Goal: Task Accomplishment & Management: Complete application form

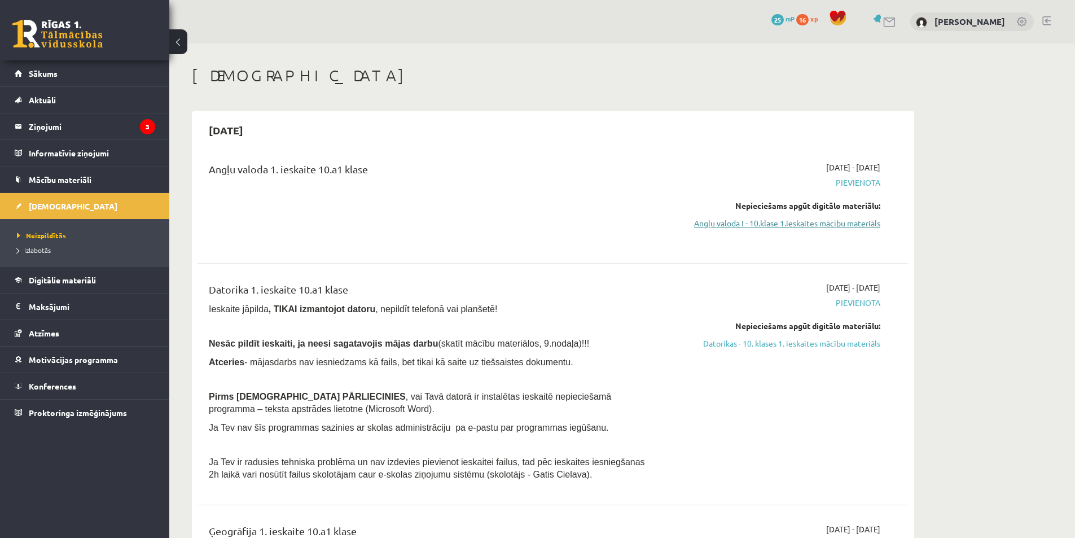
click at [795, 225] on link "Angļu valoda I - 10.klase 1.ieskaites mācību materiāls" at bounding box center [773, 223] width 213 height 12
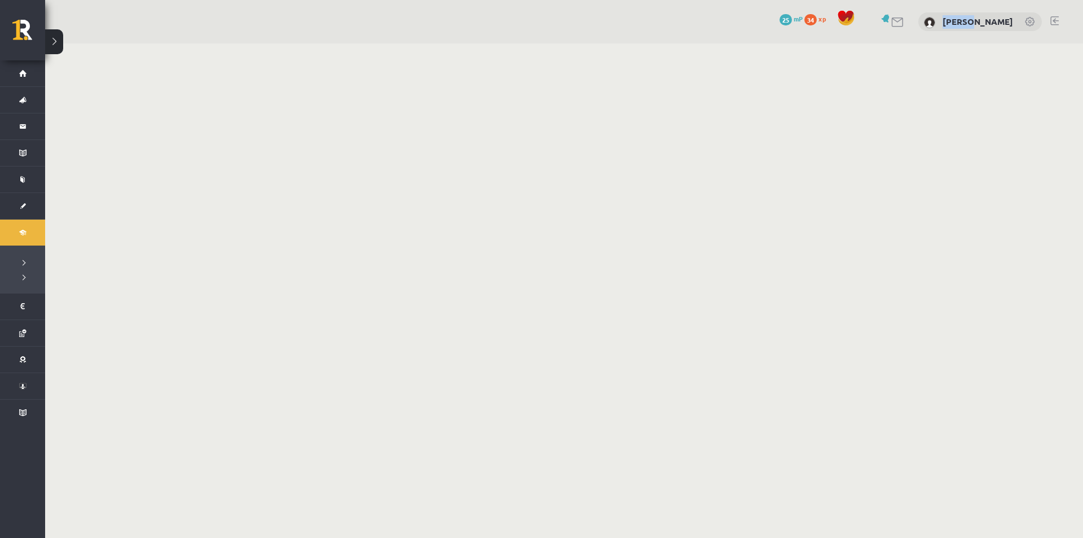
drag, startPoint x: 942, startPoint y: 204, endPoint x: 968, endPoint y: 267, distance: 68.3
click at [968, 267] on body "0 Dāvanas 25 mP 34 xp Kateryna Karaban Sākums Aktuāli Kā mācīties eSKOLĀ Kontak…" at bounding box center [541, 269] width 1083 height 538
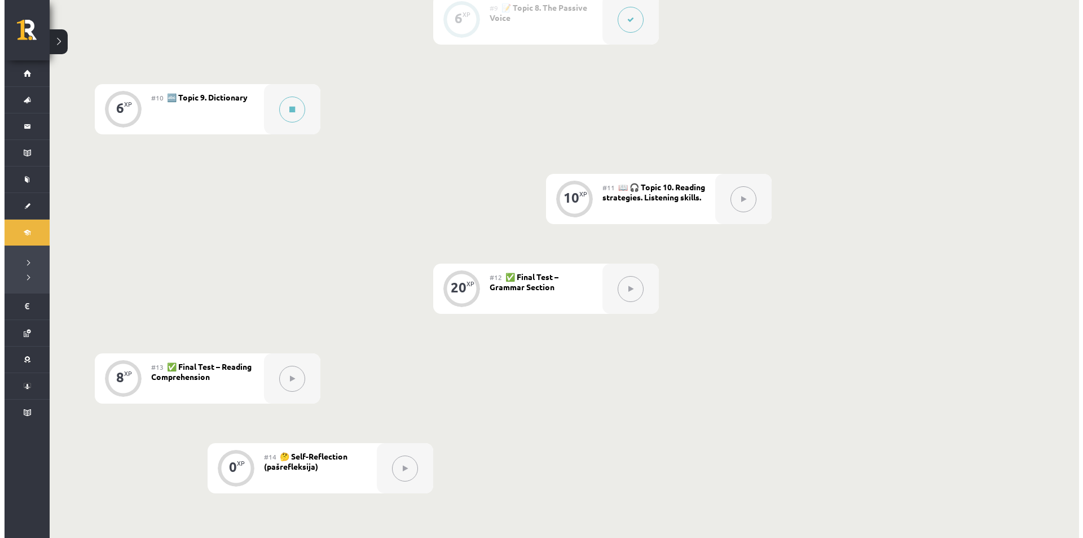
scroll to position [1041, 0]
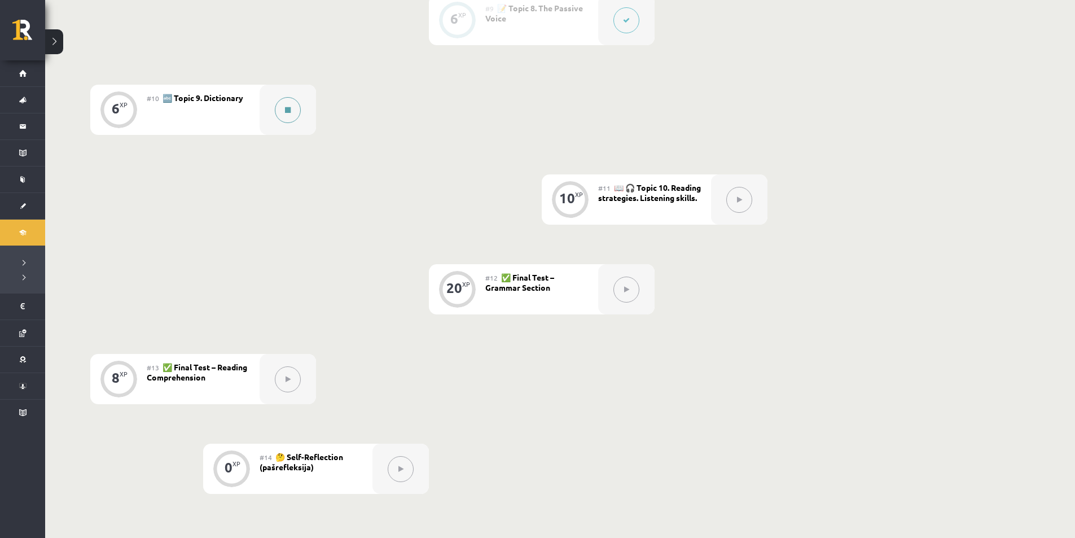
click at [279, 109] on button at bounding box center [288, 110] width 26 height 26
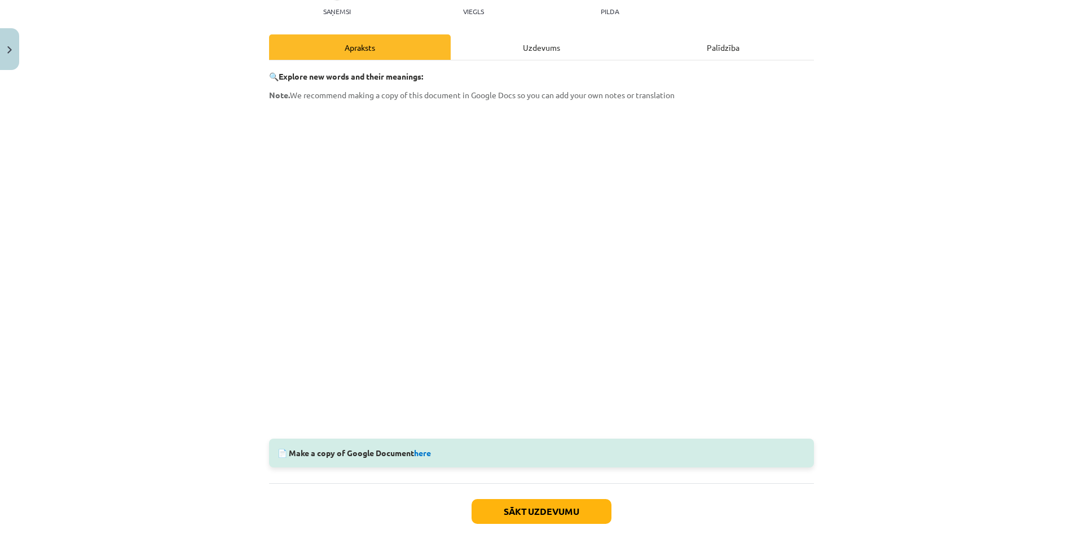
scroll to position [191, 0]
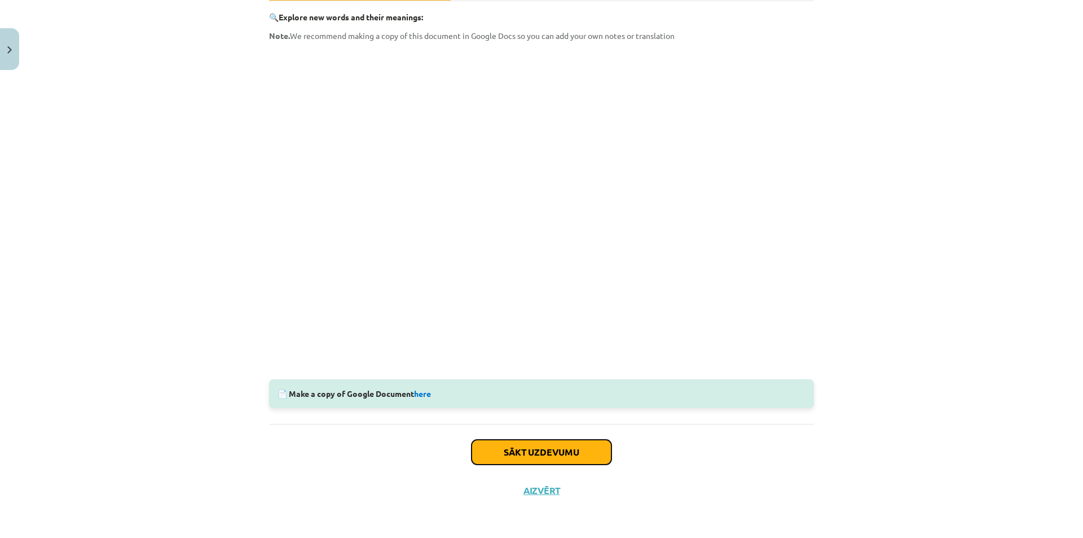
click at [496, 443] on button "Sākt uzdevumu" at bounding box center [542, 452] width 140 height 25
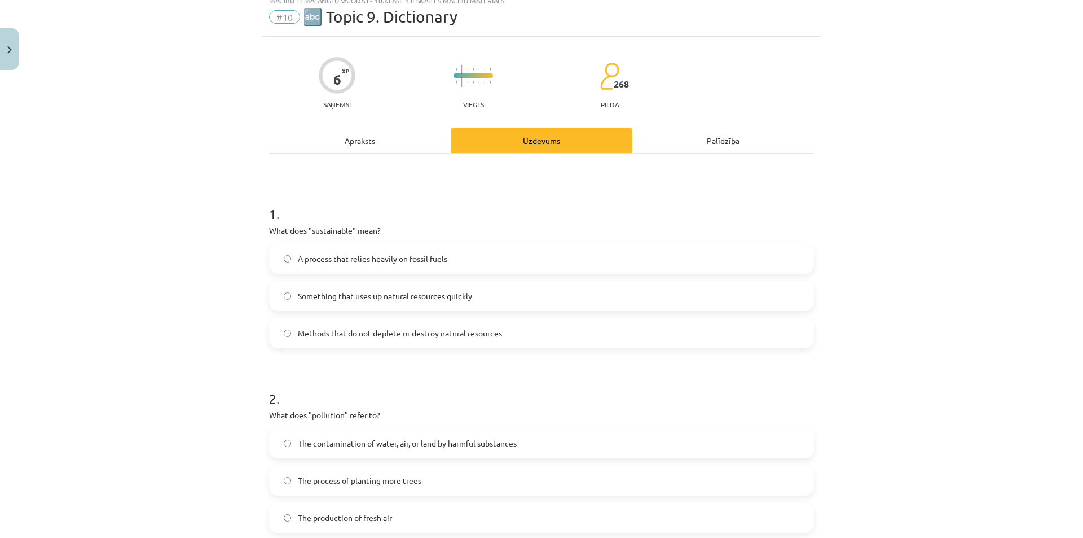
scroll to position [28, 0]
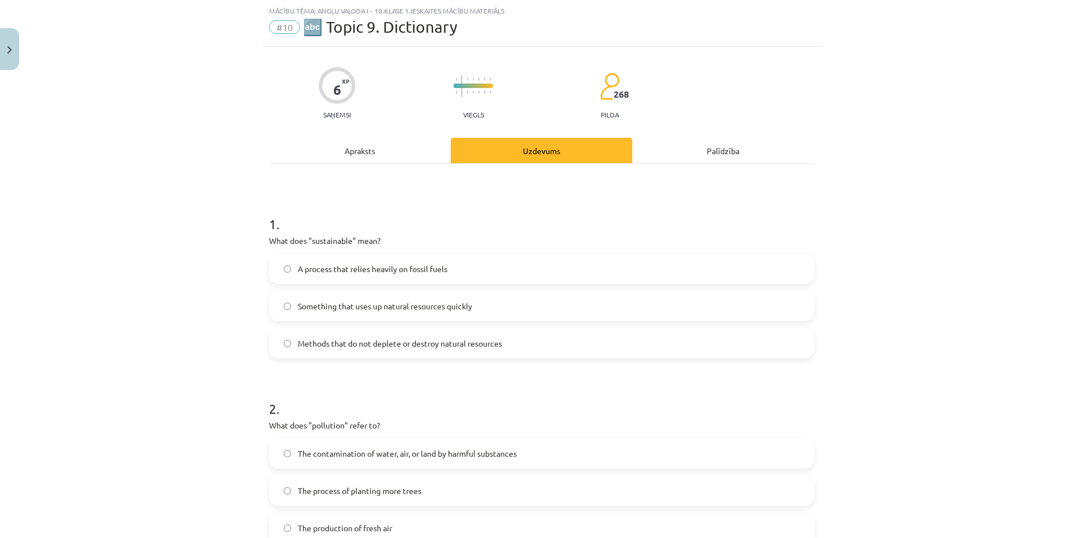
click at [362, 345] on span "Methods that do not deplete or destroy natural resources" at bounding box center [400, 343] width 204 height 12
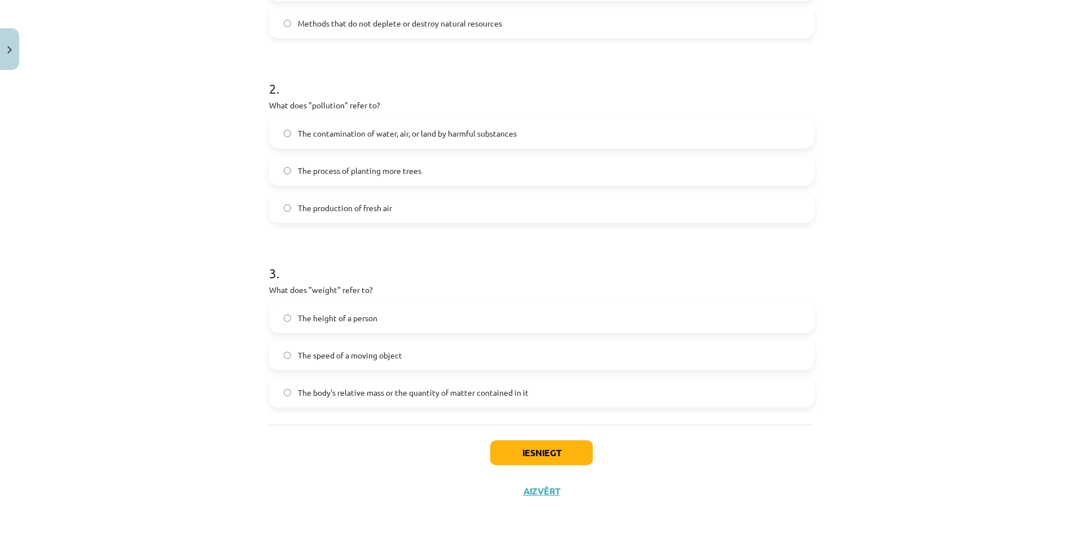
scroll to position [349, 0]
click at [556, 133] on label "The contamination of water, air, or land by harmful substances" at bounding box center [541, 132] width 543 height 28
click at [437, 394] on span "The body's relative mass or the quantity of matter contained in it" at bounding box center [413, 392] width 231 height 12
click at [549, 453] on button "Iesniegt" at bounding box center [541, 452] width 103 height 25
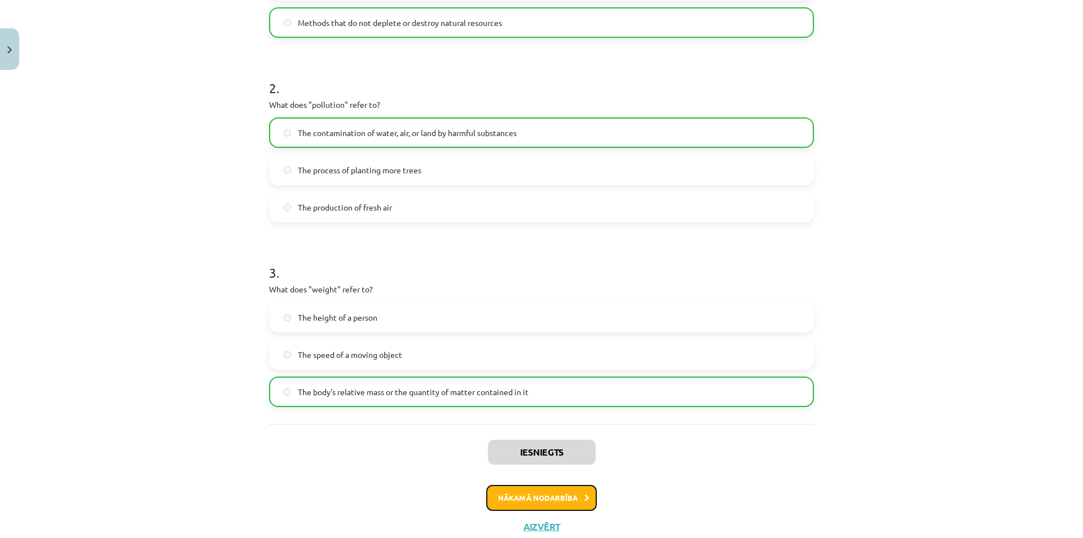
click at [548, 507] on button "Nākamā nodarbība" at bounding box center [541, 498] width 111 height 26
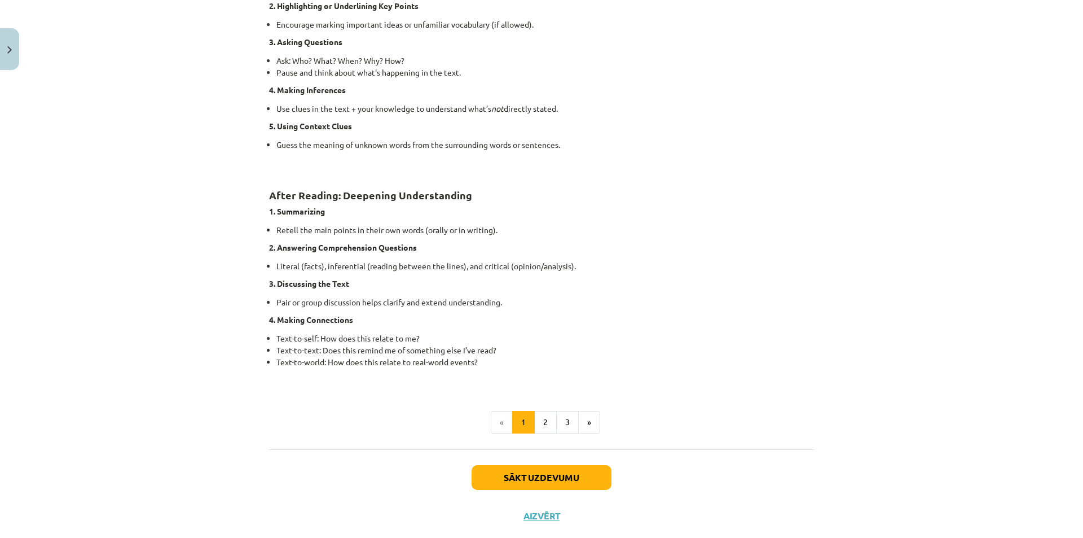
scroll to position [743, 0]
click at [527, 482] on button "Sākt uzdevumu" at bounding box center [542, 475] width 140 height 25
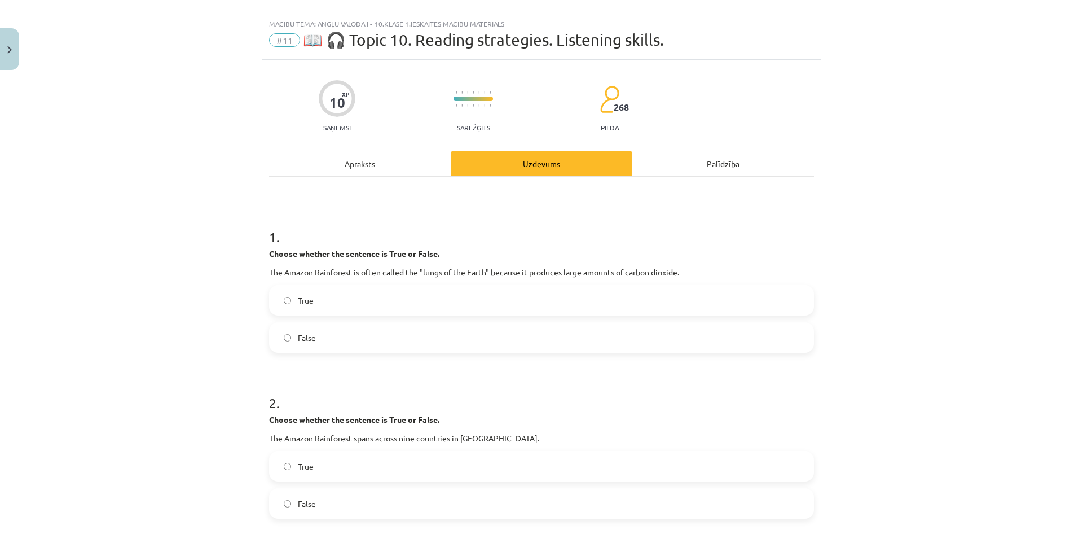
scroll to position [0, 0]
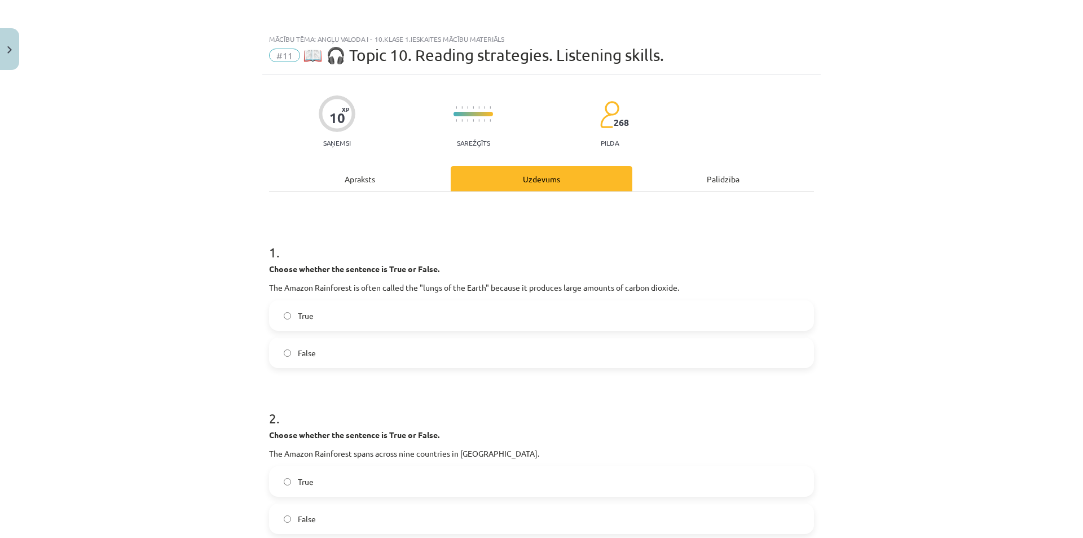
click at [418, 361] on label "False" at bounding box center [541, 353] width 543 height 28
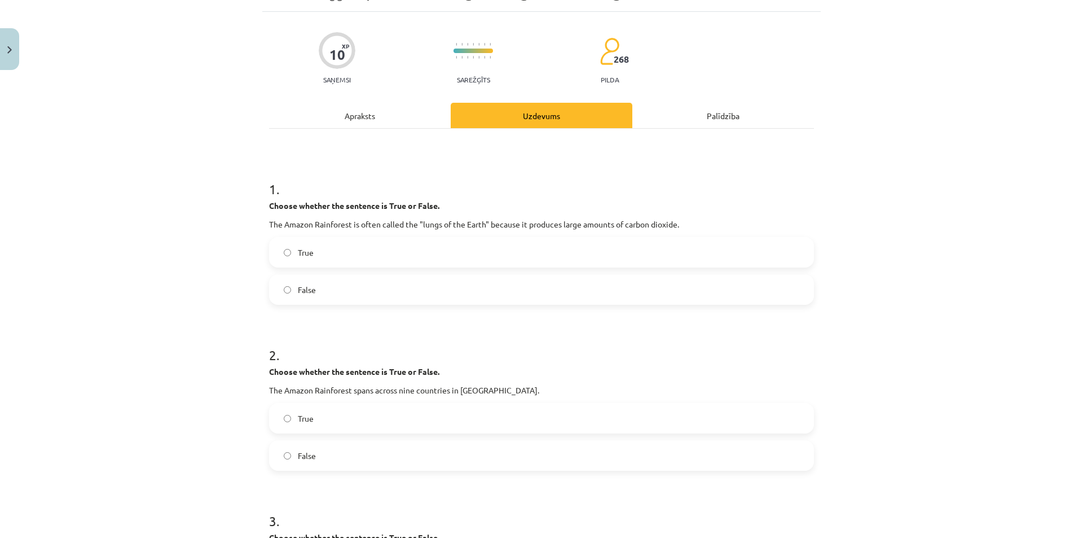
scroll to position [64, 0]
click at [502, 415] on label "True" at bounding box center [541, 417] width 543 height 28
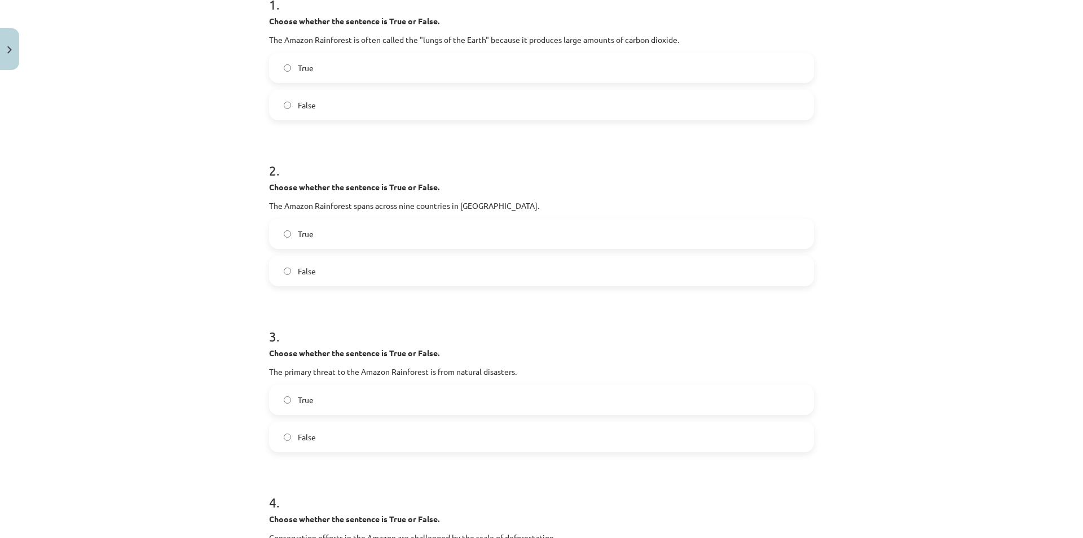
scroll to position [248, 0]
click at [371, 428] on label "False" at bounding box center [541, 436] width 543 height 28
click at [1060, 228] on div "Mācību tēma: Angļu valoda i - 10.klase 1.ieskaites mācību materiāls #11 📖 🎧 Top…" at bounding box center [541, 269] width 1083 height 538
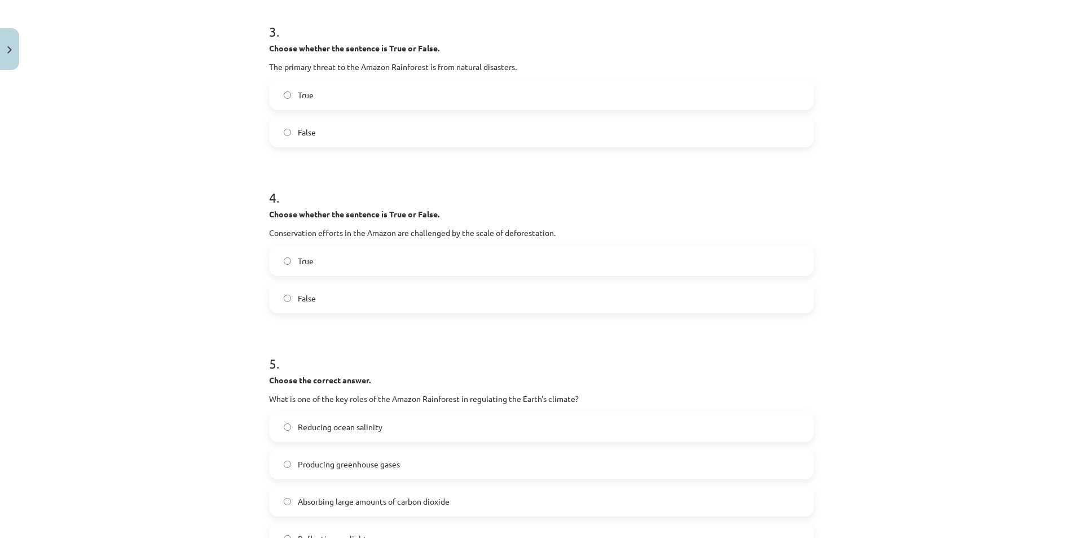
scroll to position [566, 0]
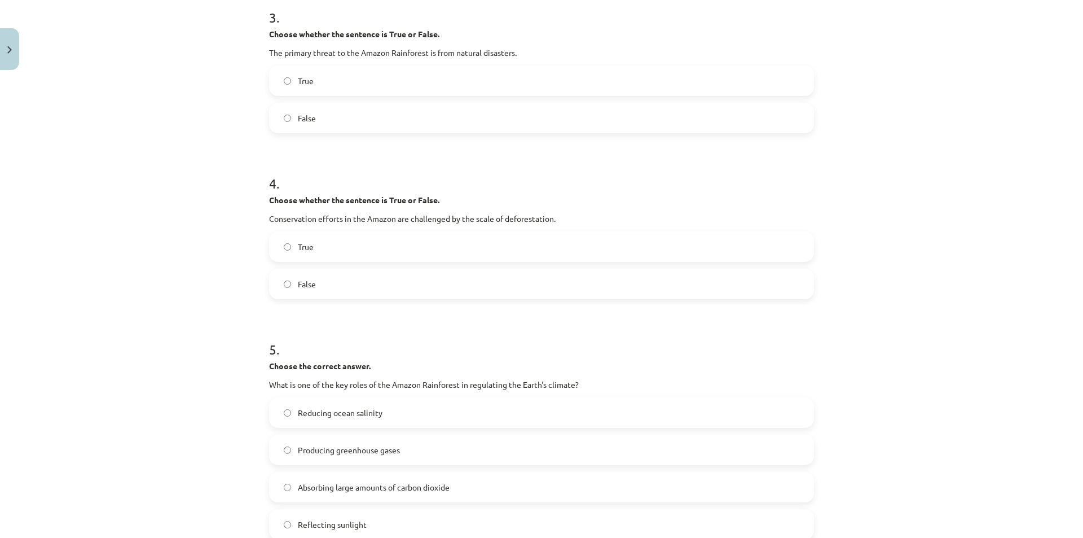
click at [441, 253] on label "True" at bounding box center [541, 246] width 543 height 28
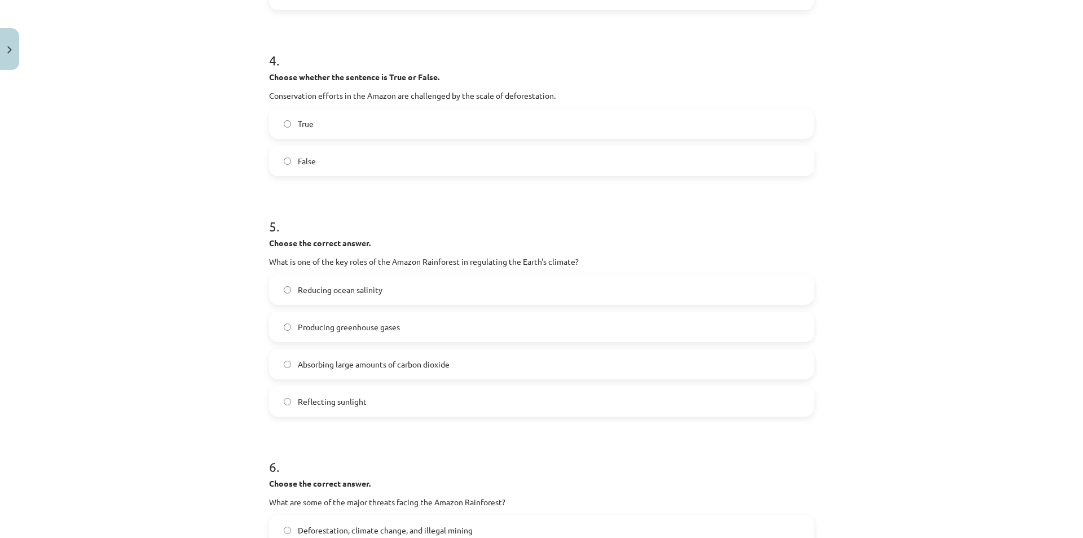
scroll to position [691, 0]
click at [707, 335] on label "Producing greenhouse gases" at bounding box center [541, 325] width 543 height 28
click at [692, 367] on label "Absorbing large amounts of carbon dioxide" at bounding box center [541, 363] width 543 height 28
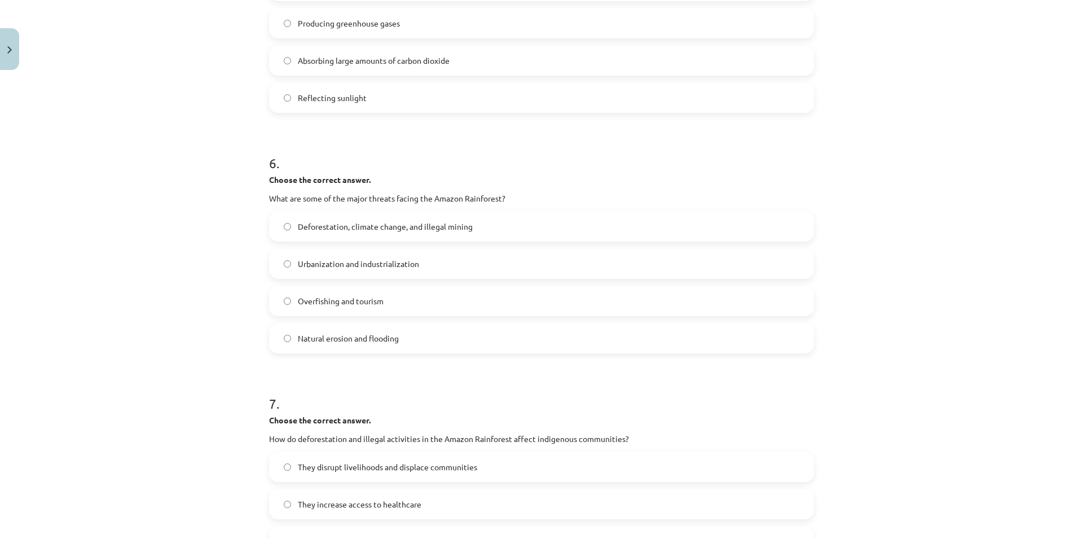
scroll to position [999, 0]
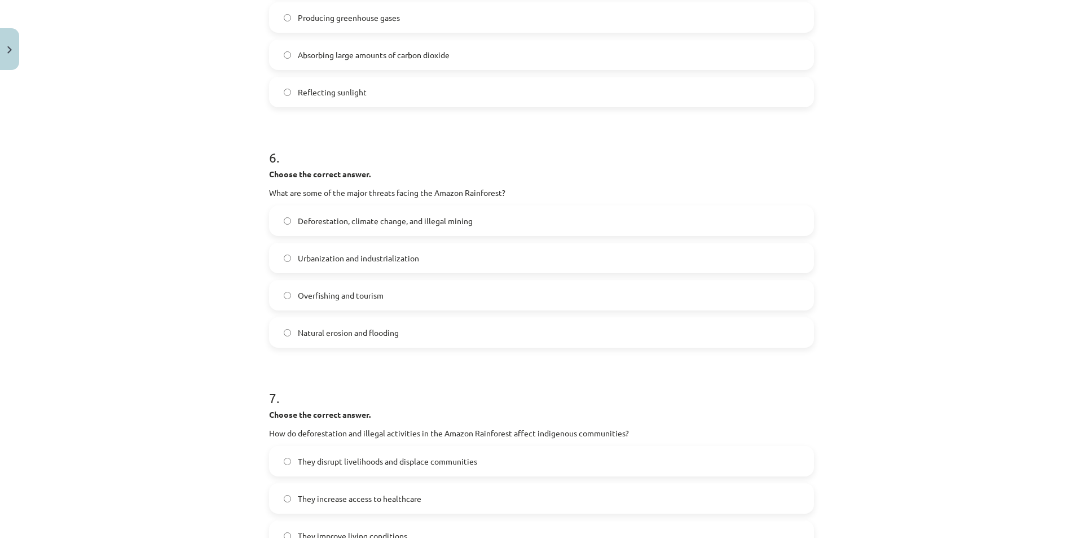
click at [559, 305] on label "Overfishing and tourism" at bounding box center [541, 295] width 543 height 28
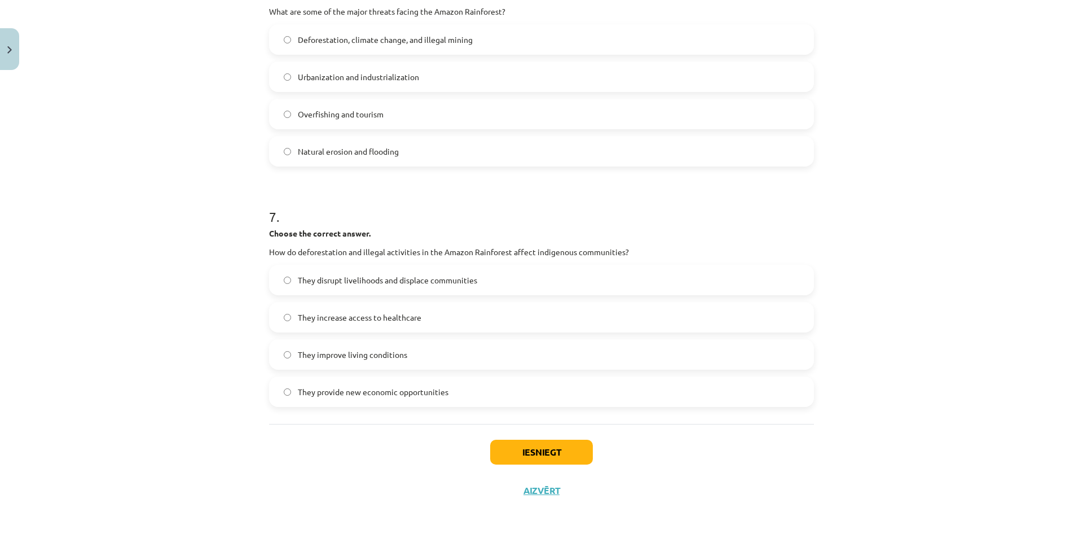
click at [468, 283] on span "They disrupt livelihoods and displace communities" at bounding box center [387, 280] width 179 height 12
click at [556, 454] on button "Iesniegt" at bounding box center [541, 452] width 103 height 25
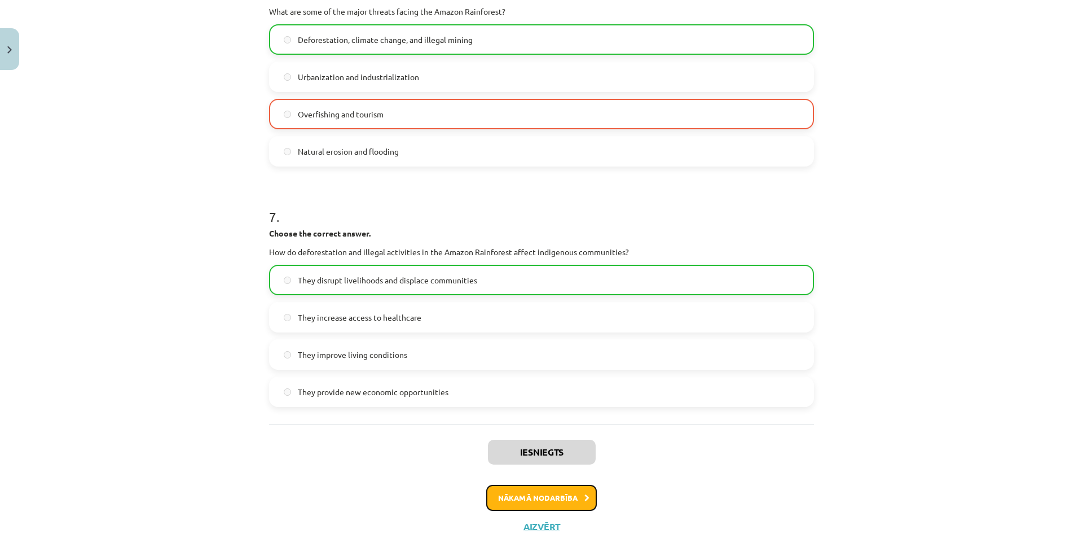
click at [559, 500] on button "Nākamā nodarbība" at bounding box center [541, 498] width 111 height 26
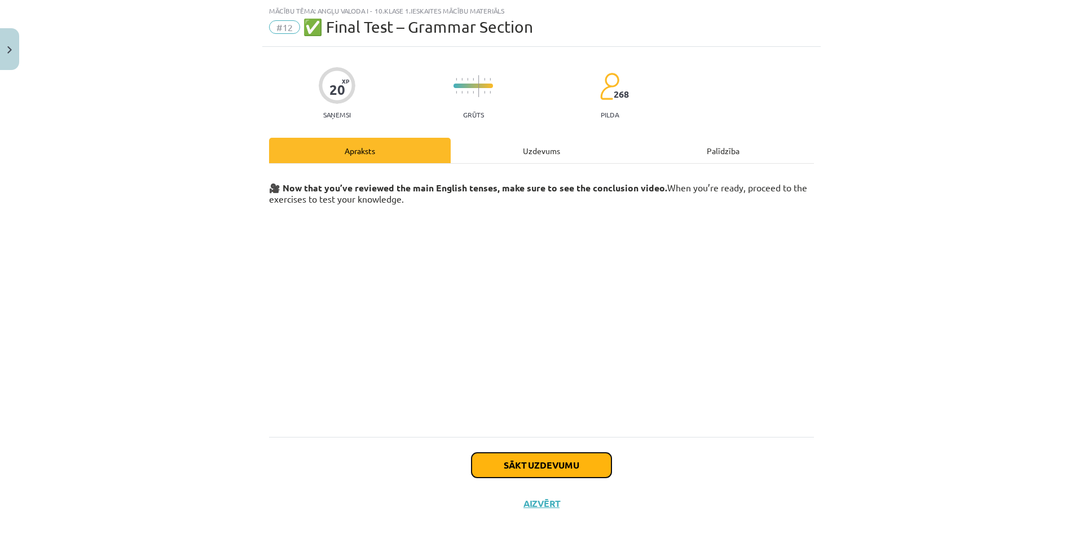
click at [570, 474] on button "Sākt uzdevumu" at bounding box center [542, 464] width 140 height 25
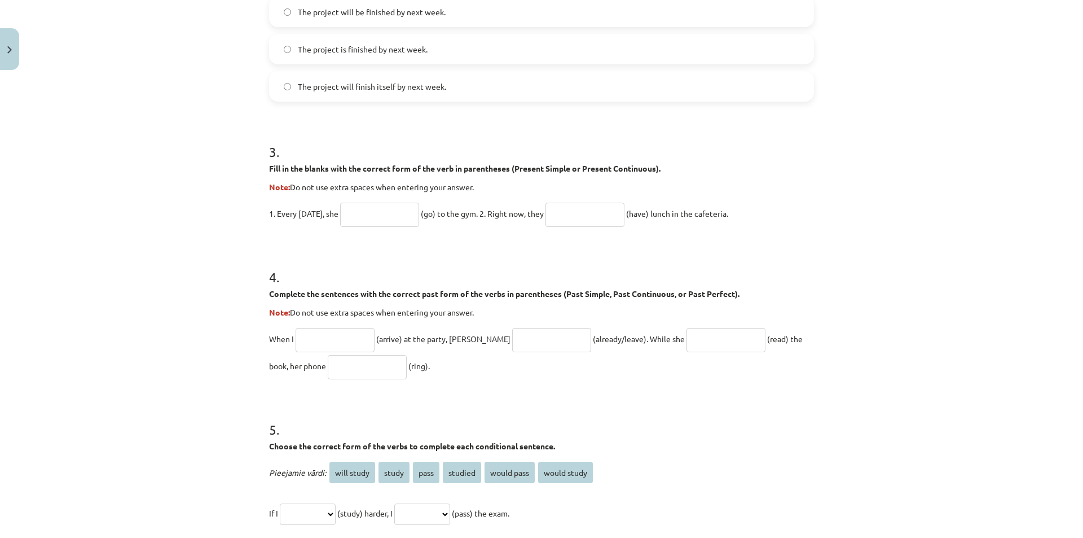
scroll to position [581, 0]
click at [383, 214] on input "text" at bounding box center [379, 215] width 79 height 24
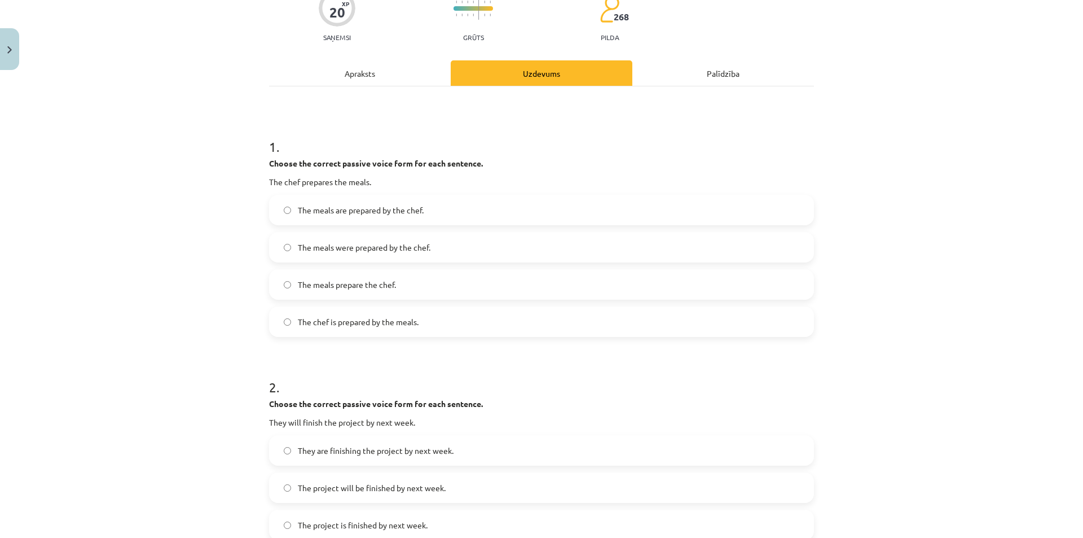
scroll to position [106, 0]
type input "*********"
click at [398, 248] on span "The meals were prepared by the chef." at bounding box center [364, 247] width 133 height 12
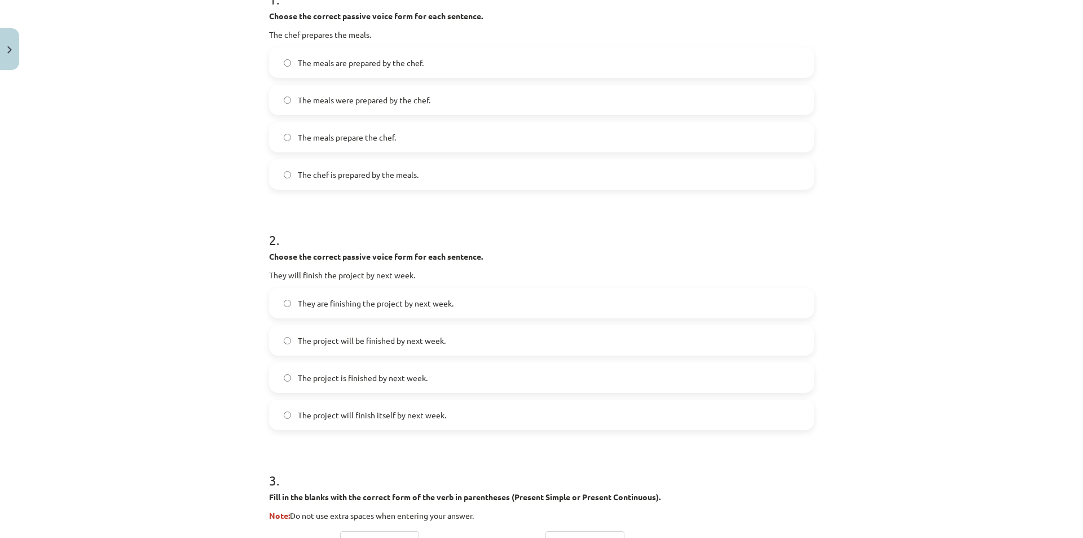
scroll to position [320, 0]
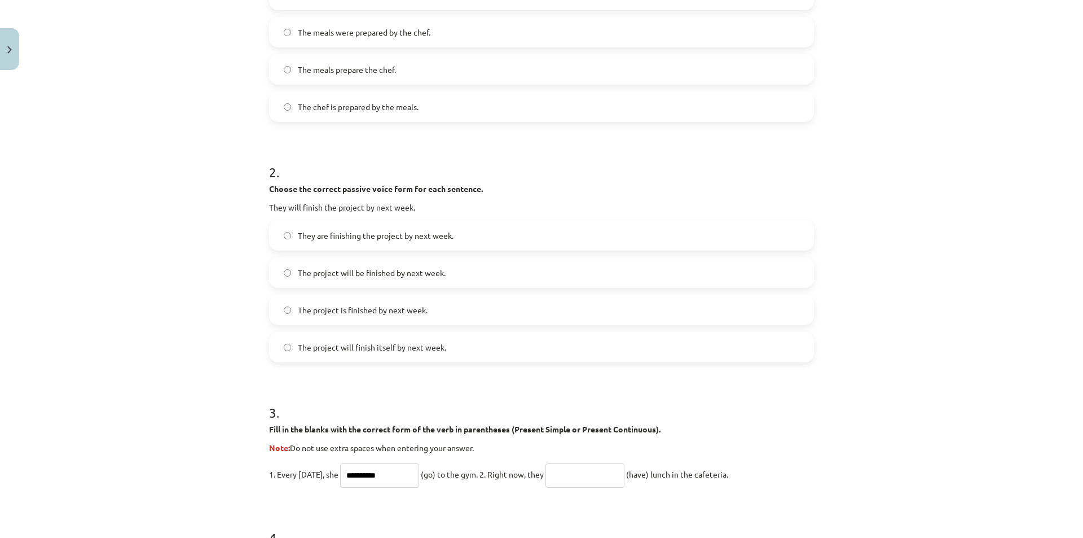
click at [369, 284] on label "The project will be finished by next week." at bounding box center [541, 272] width 543 height 28
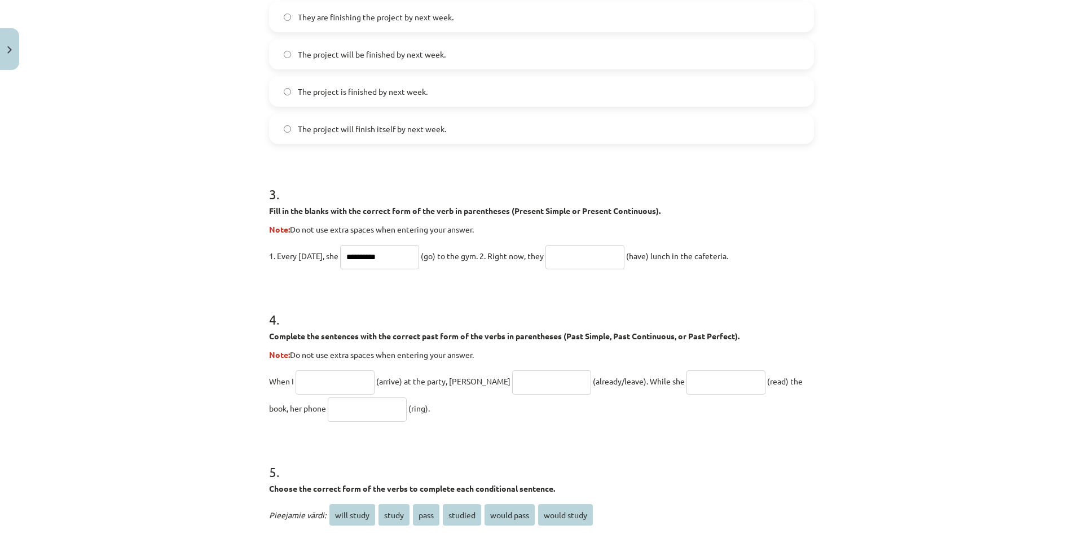
scroll to position [540, 0]
click at [602, 256] on input "text" at bounding box center [585, 255] width 79 height 24
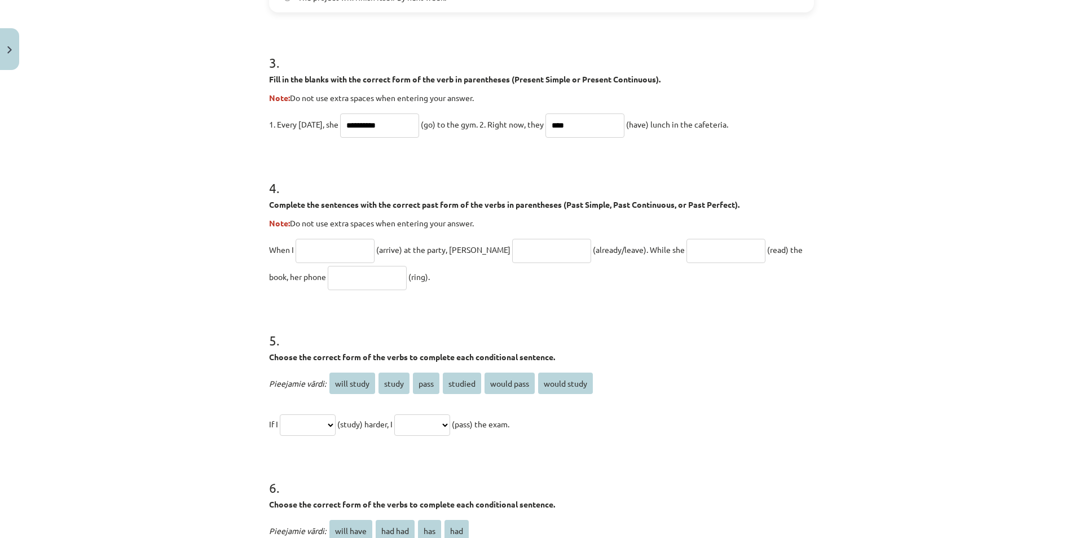
scroll to position [671, 0]
type input "****"
click at [327, 244] on input "text" at bounding box center [335, 250] width 79 height 24
type input "*******"
click at [512, 247] on input "text" at bounding box center [551, 250] width 79 height 24
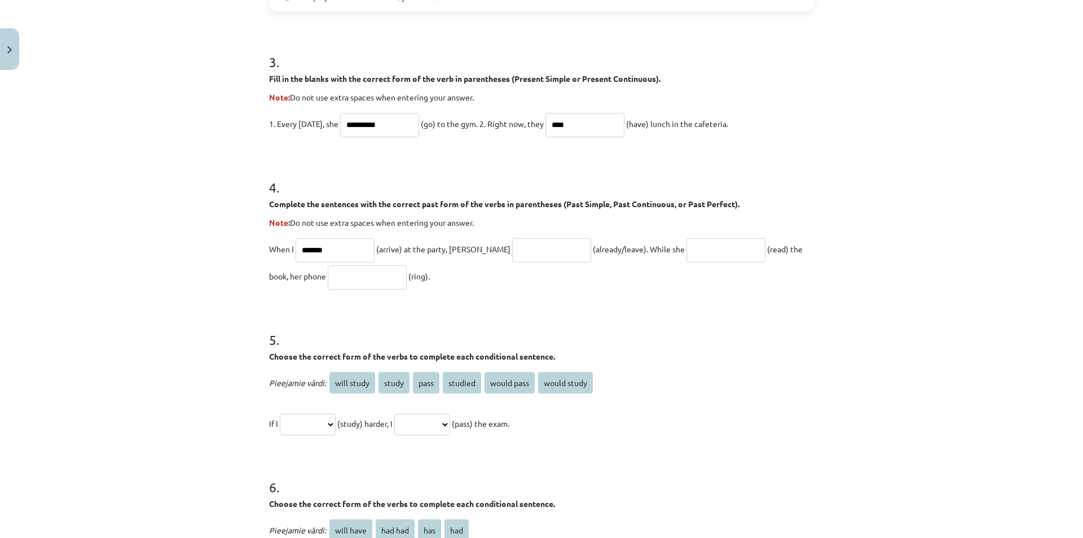
click at [512, 247] on input "text" at bounding box center [551, 250] width 79 height 24
click at [512, 249] on input "*********" at bounding box center [551, 250] width 79 height 24
click at [512, 252] on input "******" at bounding box center [551, 250] width 79 height 24
type input "*"
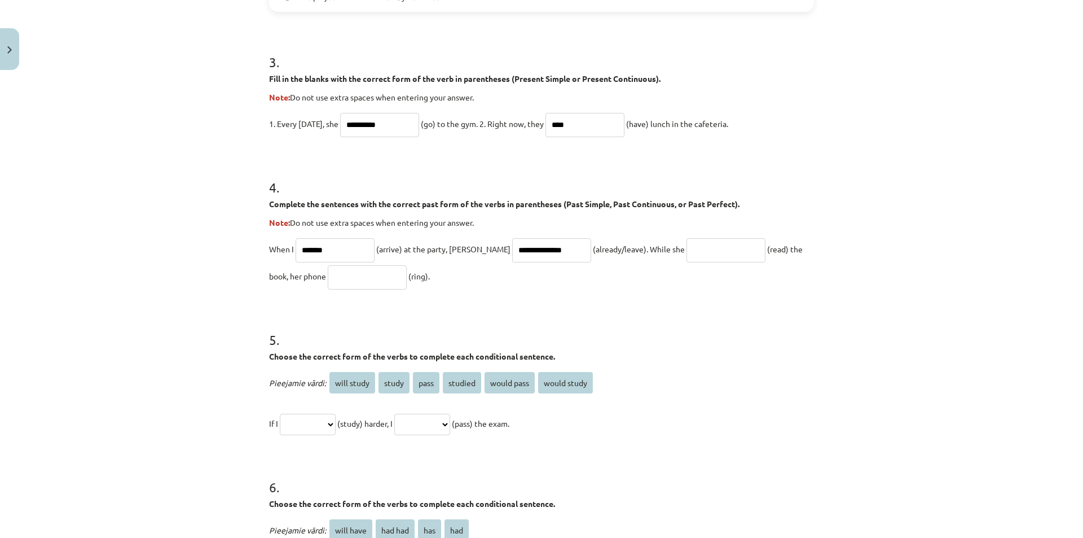
click at [512, 249] on input "**********" at bounding box center [551, 250] width 79 height 24
type input "**********"
click at [692, 249] on input "text" at bounding box center [726, 250] width 79 height 24
type input "****"
click at [359, 282] on input "text" at bounding box center [367, 277] width 79 height 24
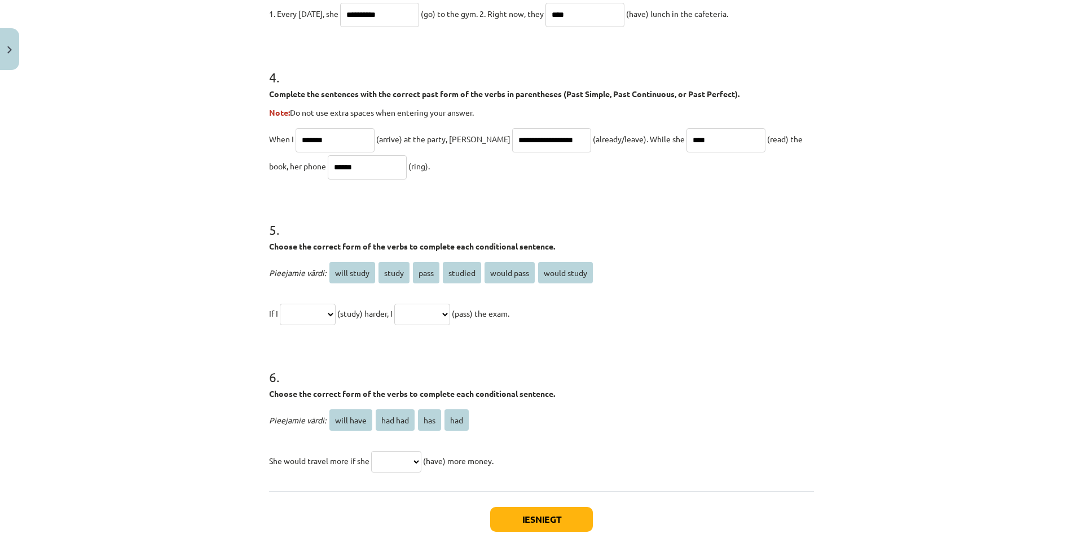
scroll to position [829, 0]
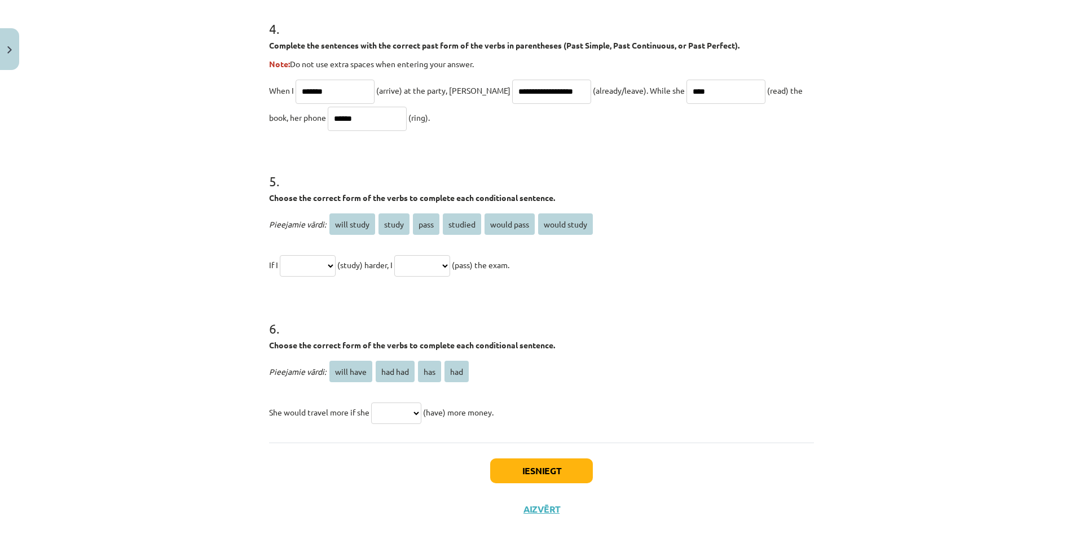
type input "******"
click at [324, 274] on select "**********" at bounding box center [308, 265] width 56 height 21
select select "**********"
click at [280, 255] on select "**********" at bounding box center [308, 265] width 56 height 21
click at [450, 265] on select "**********" at bounding box center [422, 265] width 56 height 21
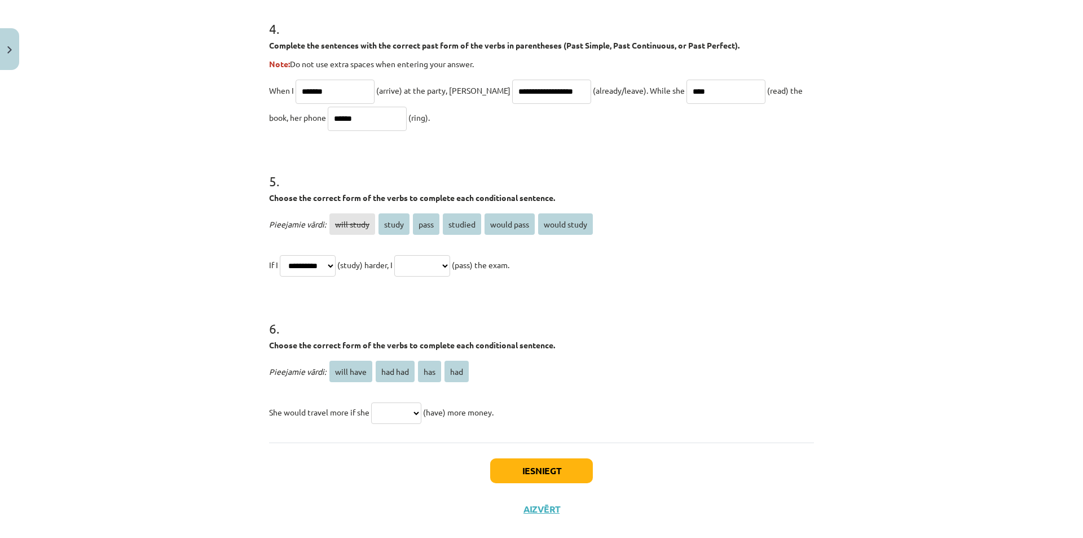
select select "**********"
click at [408, 255] on select "**********" at bounding box center [422, 265] width 56 height 21
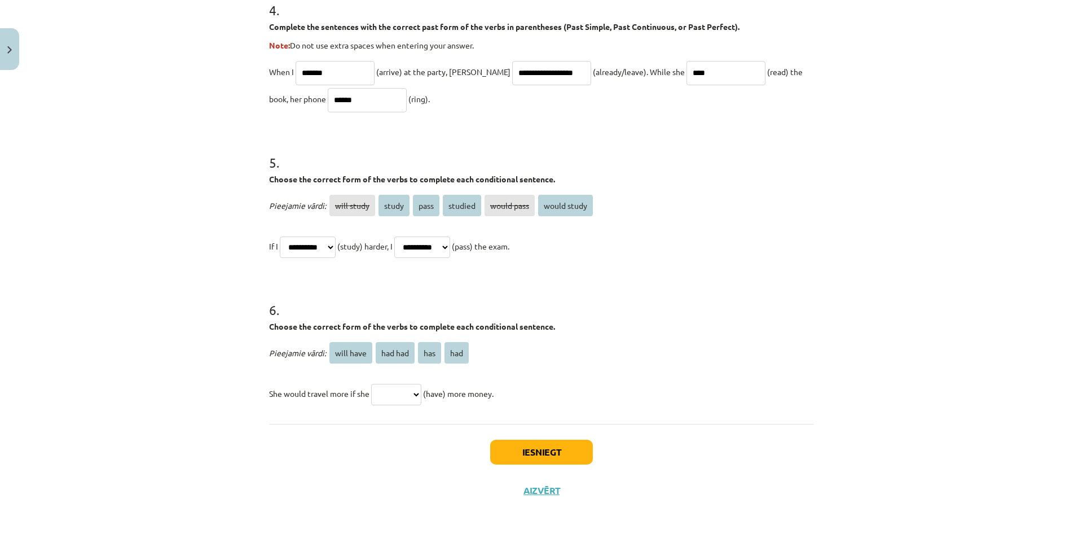
click at [348, 352] on span "will have" at bounding box center [350, 352] width 43 height 21
click at [414, 387] on select "********* ******* *** ***" at bounding box center [396, 394] width 50 height 21
select select "*********"
click at [371, 384] on select "********* ******* *** ***" at bounding box center [396, 394] width 50 height 21
click at [549, 448] on button "Iesniegt" at bounding box center [541, 452] width 103 height 25
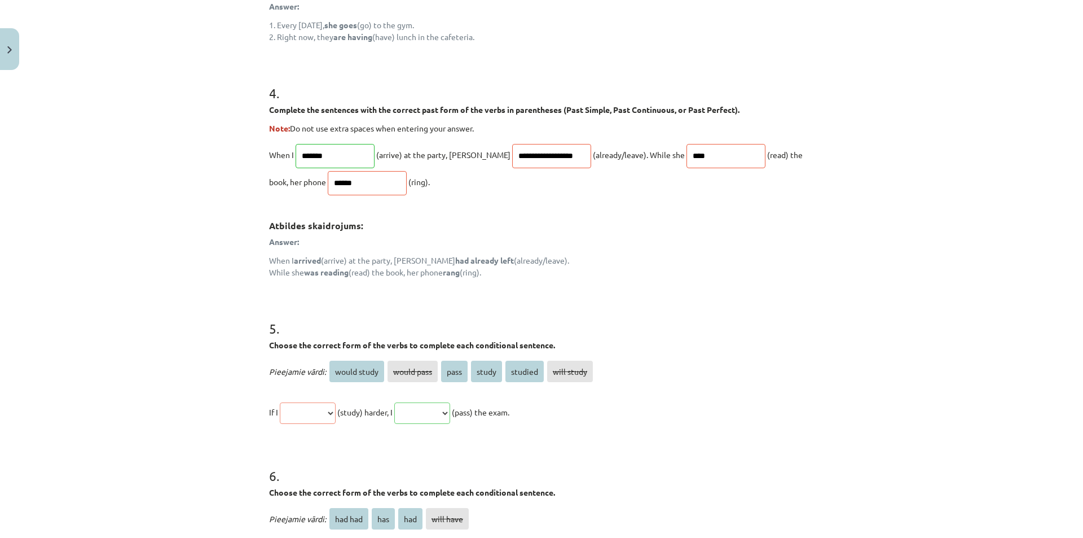
scroll to position [931, 0]
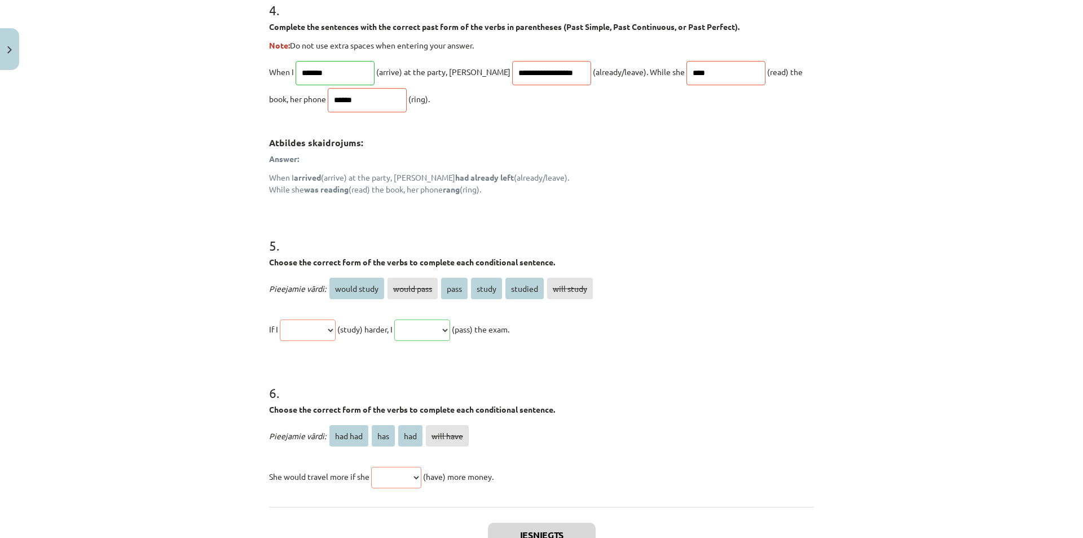
click at [549, 448] on p "Pieejamie vārdi: had had has had will have" at bounding box center [541, 435] width 545 height 27
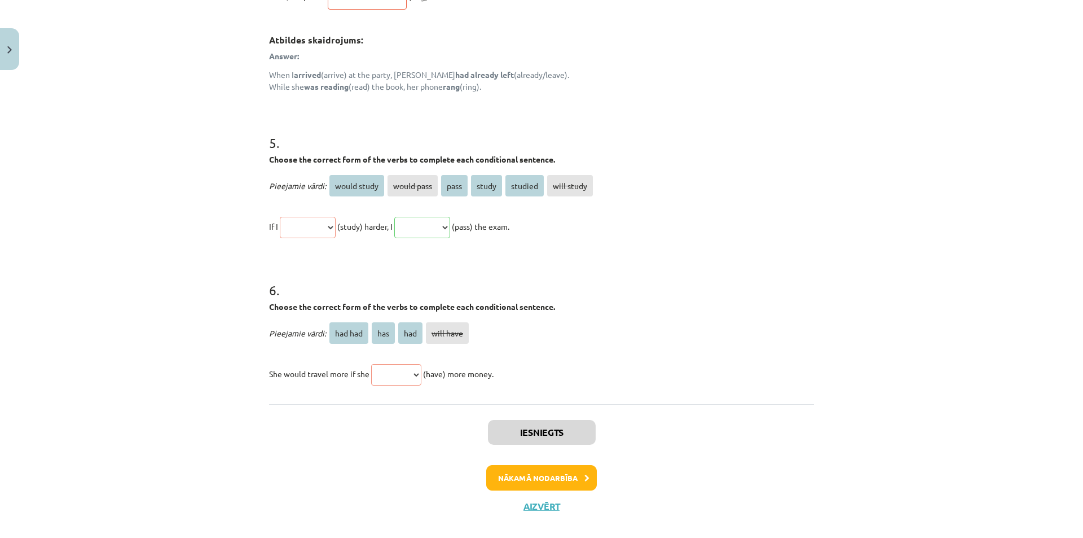
scroll to position [1049, 0]
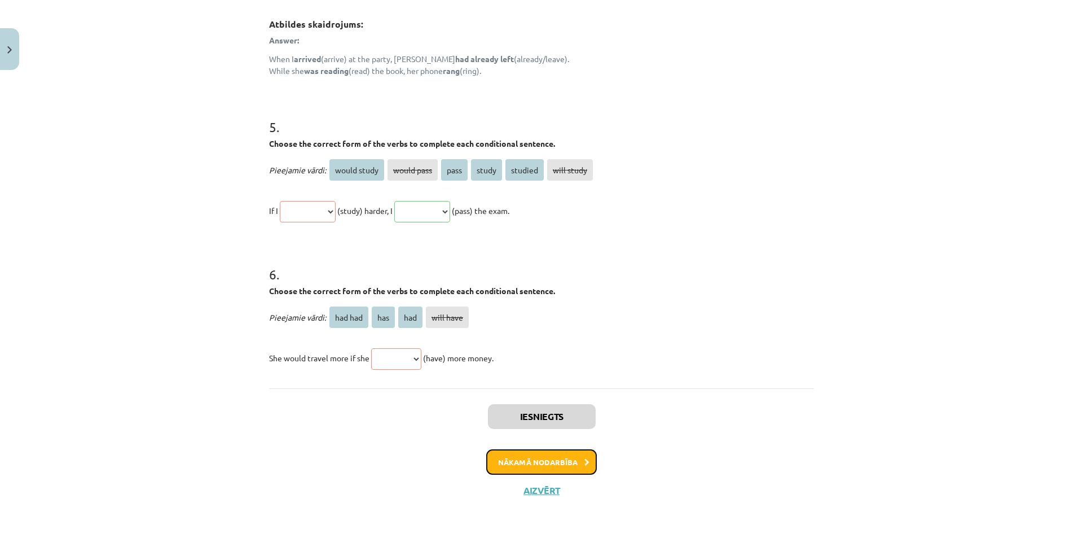
click at [544, 464] on button "Nākamā nodarbība" at bounding box center [541, 462] width 111 height 26
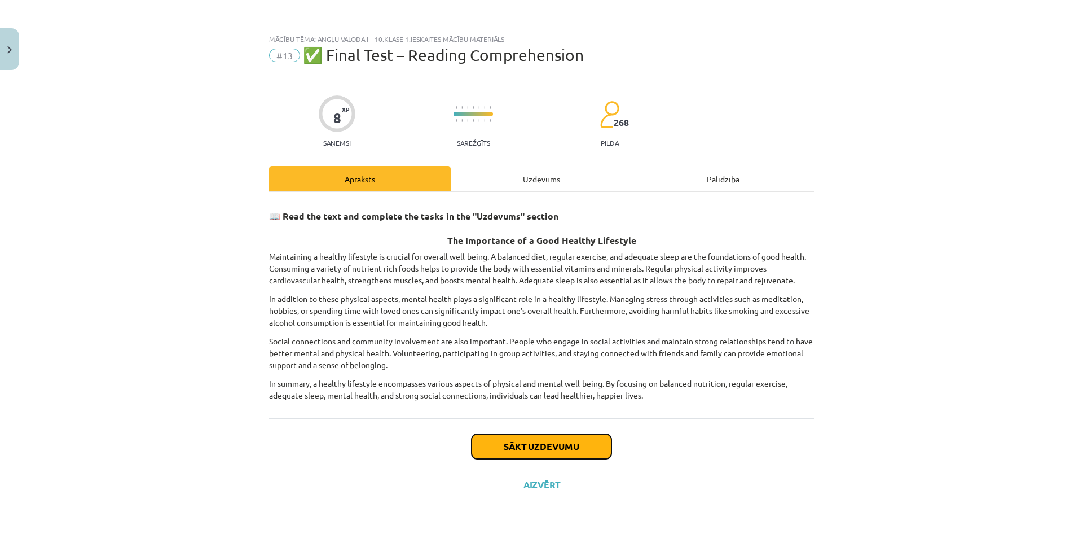
click at [524, 446] on button "Sākt uzdevumu" at bounding box center [542, 446] width 140 height 25
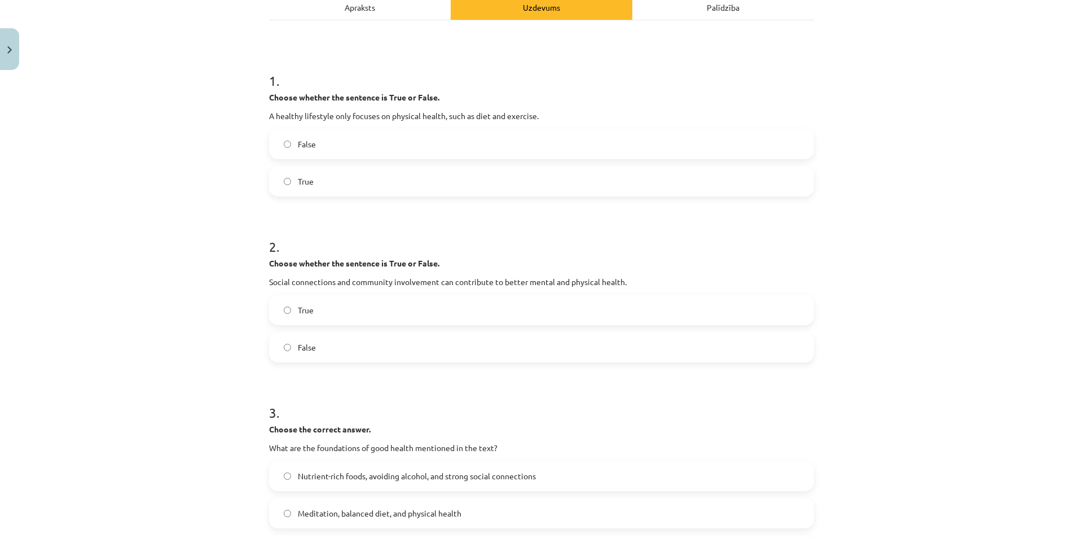
scroll to position [162, 0]
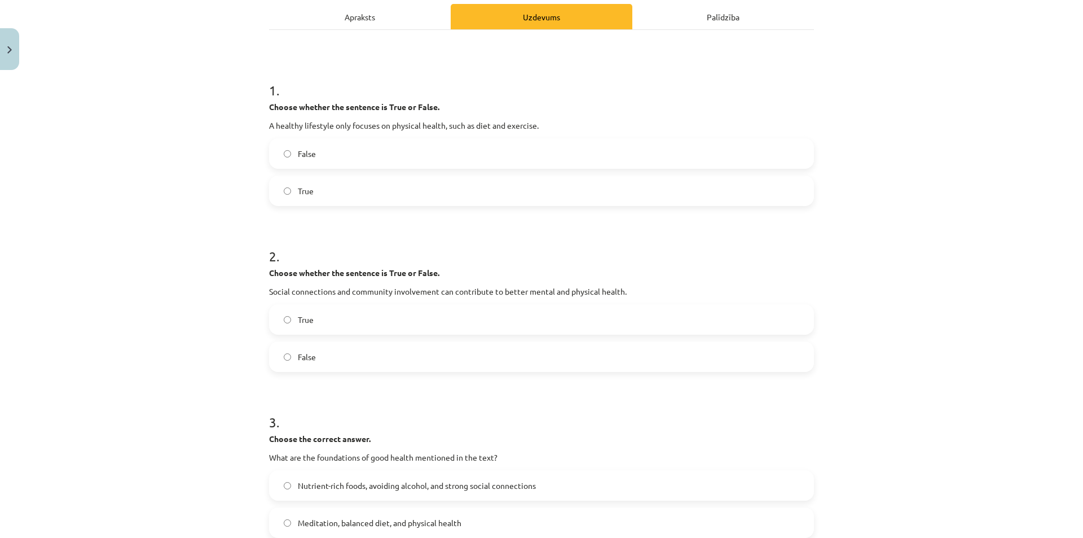
click at [384, 152] on label "False" at bounding box center [541, 153] width 543 height 28
click at [353, 323] on label "True" at bounding box center [541, 319] width 543 height 28
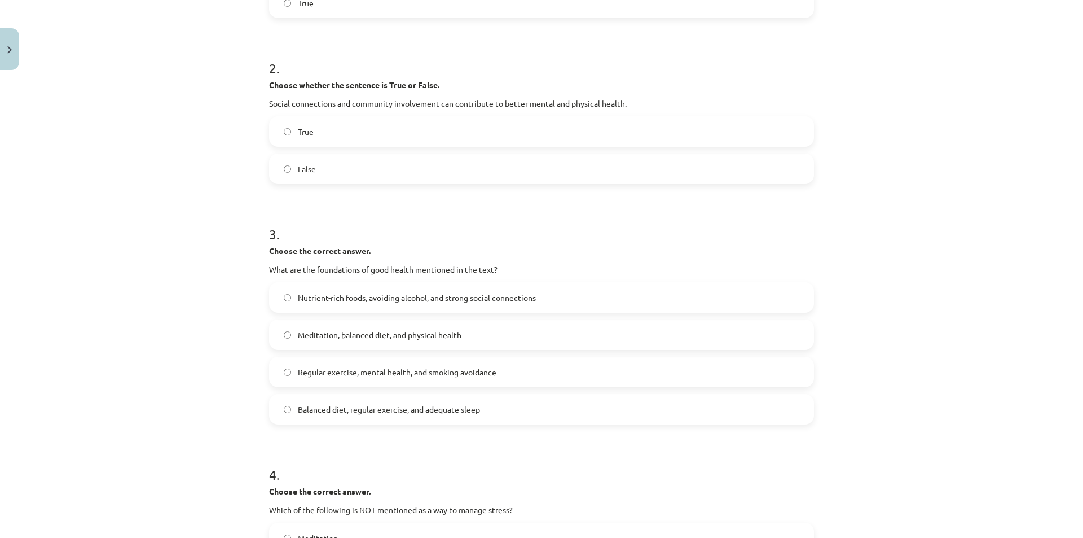
scroll to position [350, 0]
click at [364, 333] on span "Meditation, balanced diet, and physical health" at bounding box center [380, 334] width 164 height 12
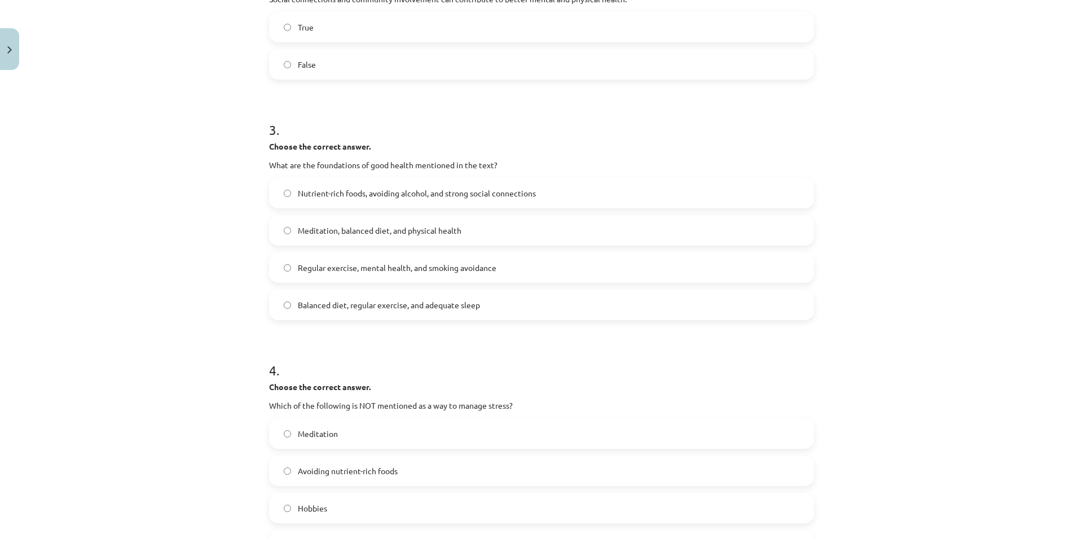
scroll to position [530, 0]
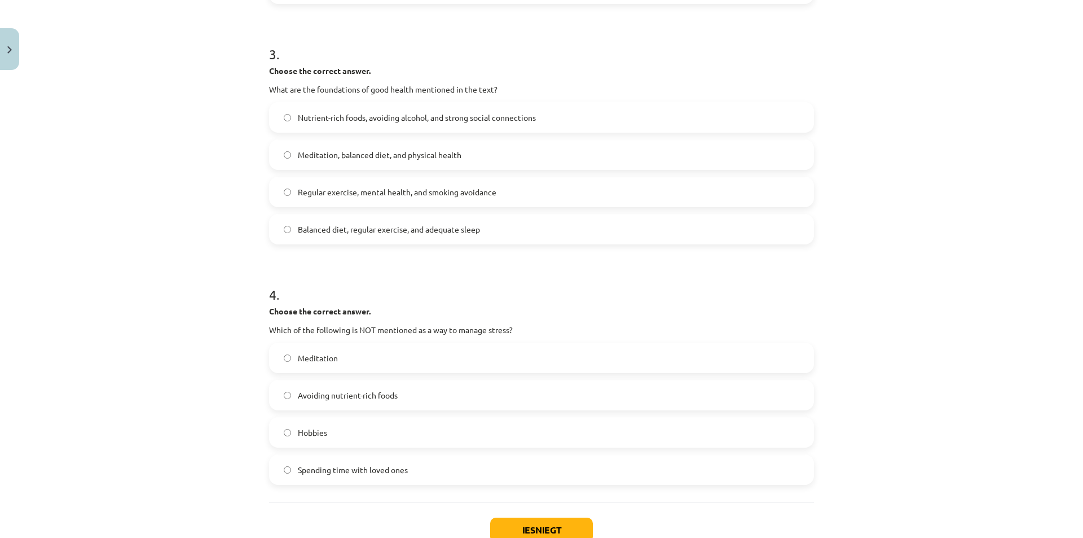
click at [380, 464] on span "Spending time with loved ones" at bounding box center [353, 470] width 110 height 12
click at [561, 524] on button "Iesniegt" at bounding box center [541, 529] width 103 height 25
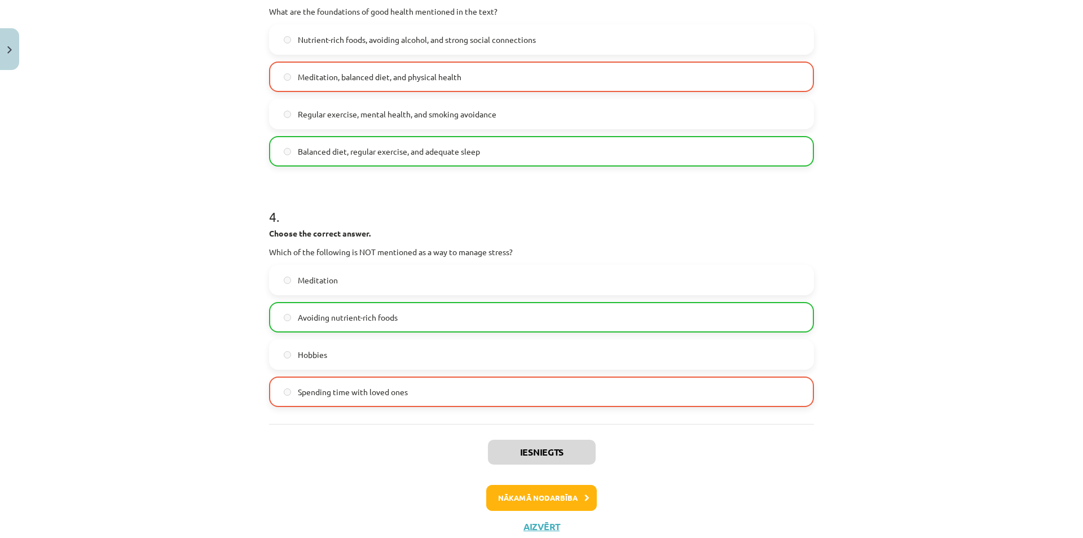
scroll to position [608, 0]
click at [532, 497] on button "Nākamā nodarbība" at bounding box center [541, 497] width 111 height 26
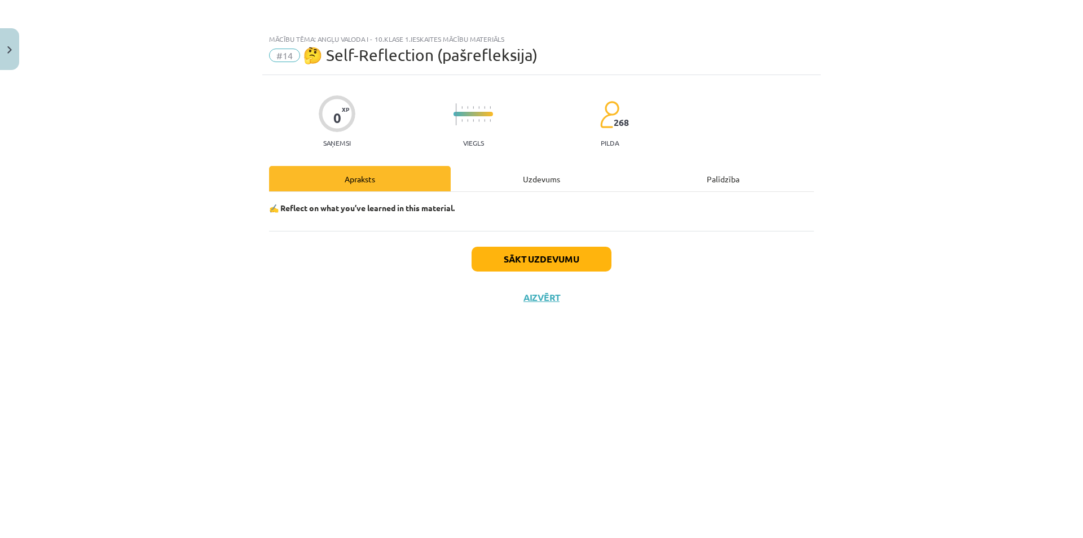
scroll to position [0, 0]
click at [555, 256] on button "Sākt uzdevumu" at bounding box center [542, 259] width 140 height 25
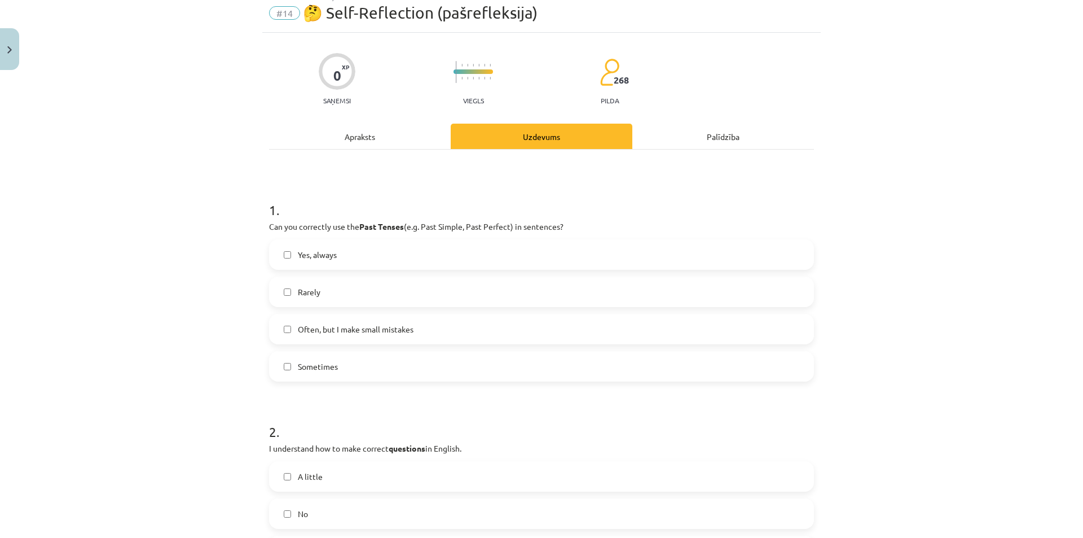
scroll to position [56, 0]
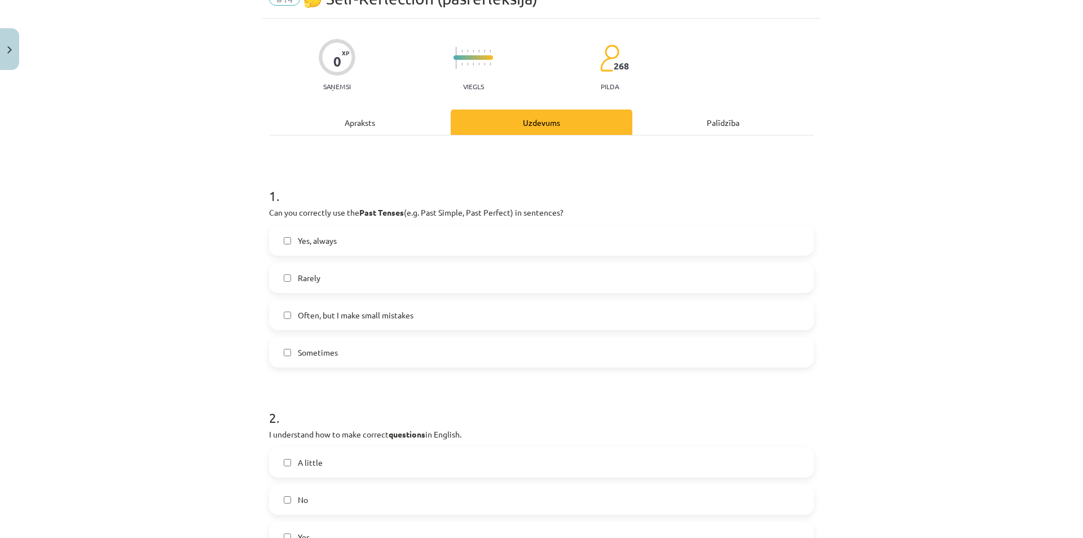
click at [375, 341] on label "Sometimes" at bounding box center [541, 352] width 543 height 28
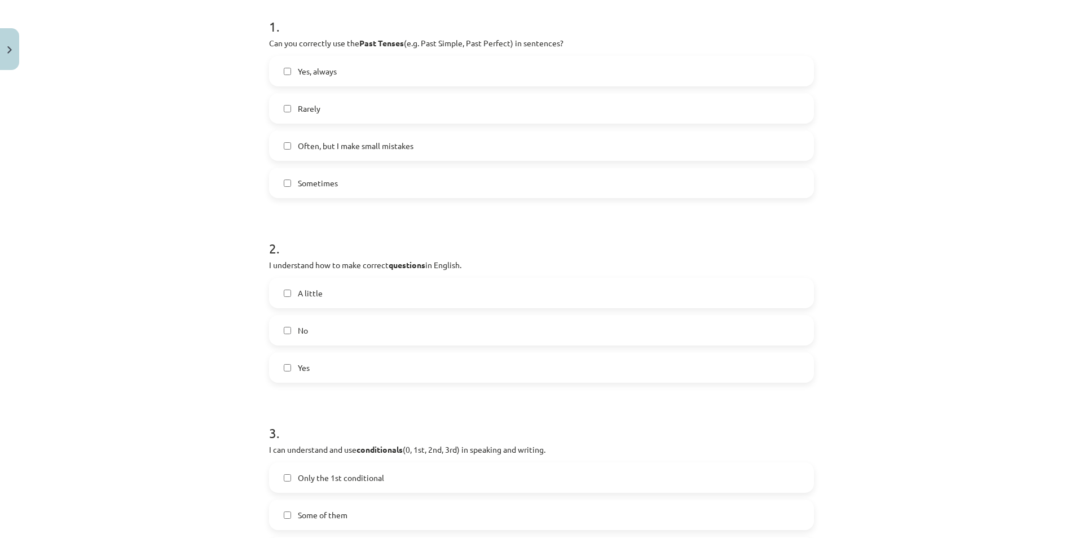
scroll to position [239, 0]
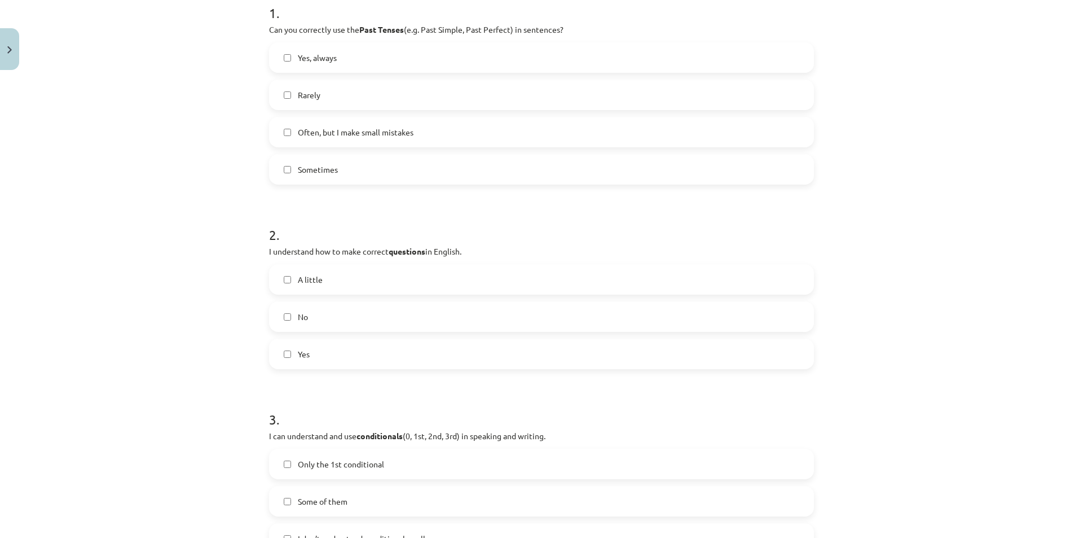
click at [355, 363] on label "Yes" at bounding box center [541, 354] width 543 height 28
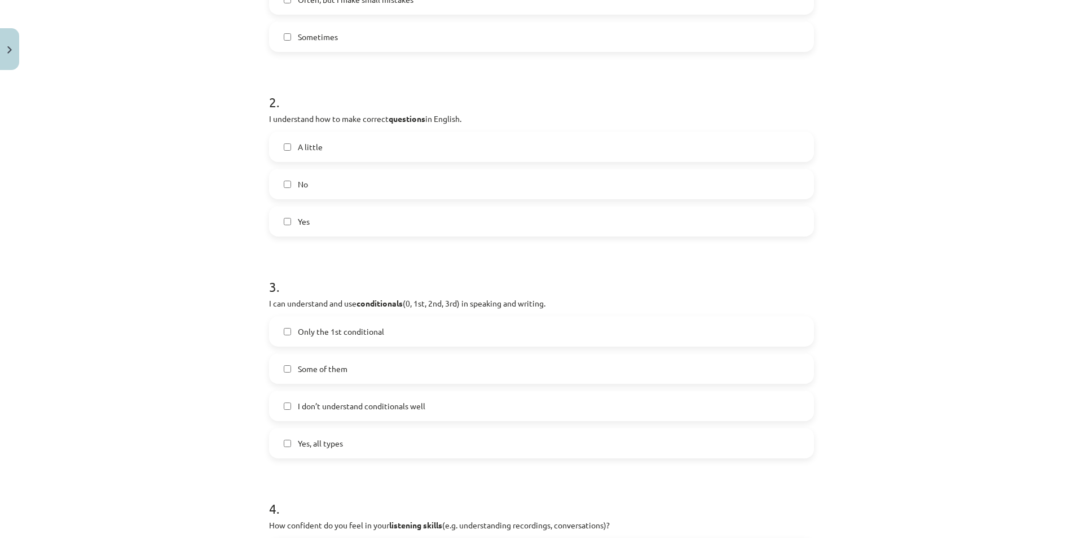
scroll to position [372, 0]
click at [338, 329] on span "Only the 1st conditional" at bounding box center [341, 331] width 86 height 12
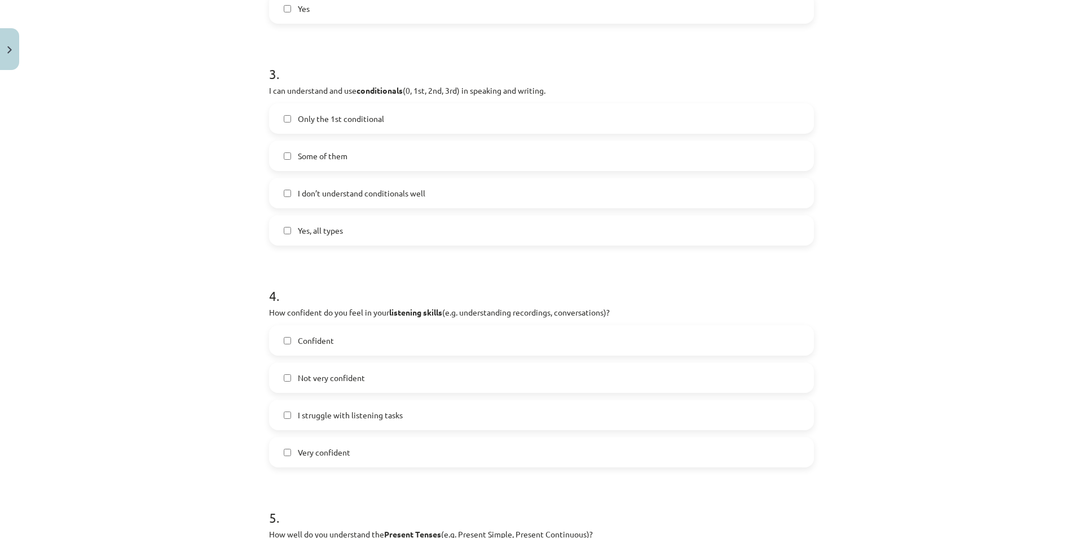
scroll to position [644, 0]
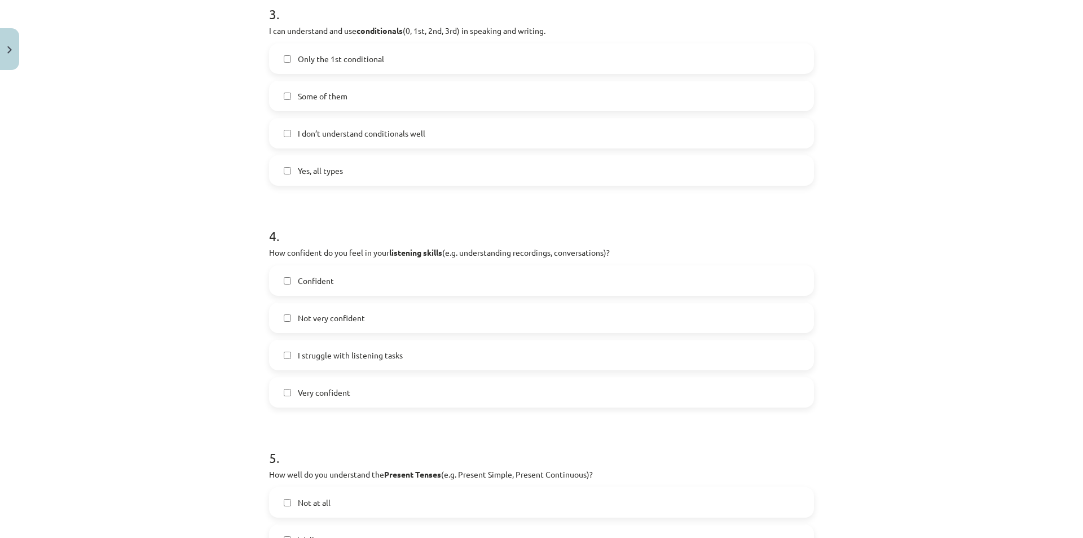
click at [393, 319] on label "Not very confident" at bounding box center [541, 318] width 543 height 28
click at [342, 357] on span "I struggle with listening tasks" at bounding box center [350, 355] width 105 height 12
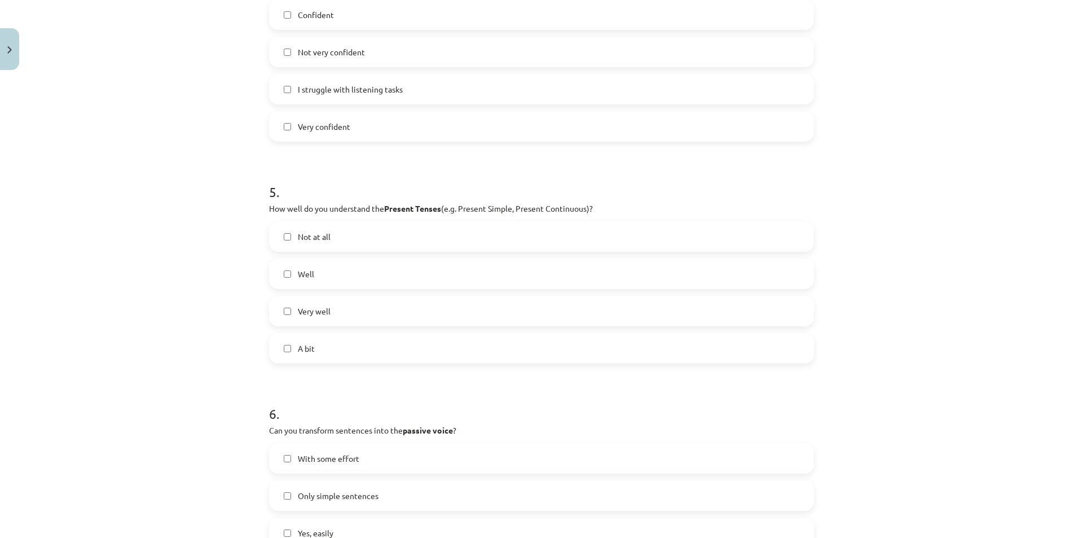
scroll to position [911, 0]
click at [323, 309] on span "Very well" at bounding box center [314, 310] width 33 height 12
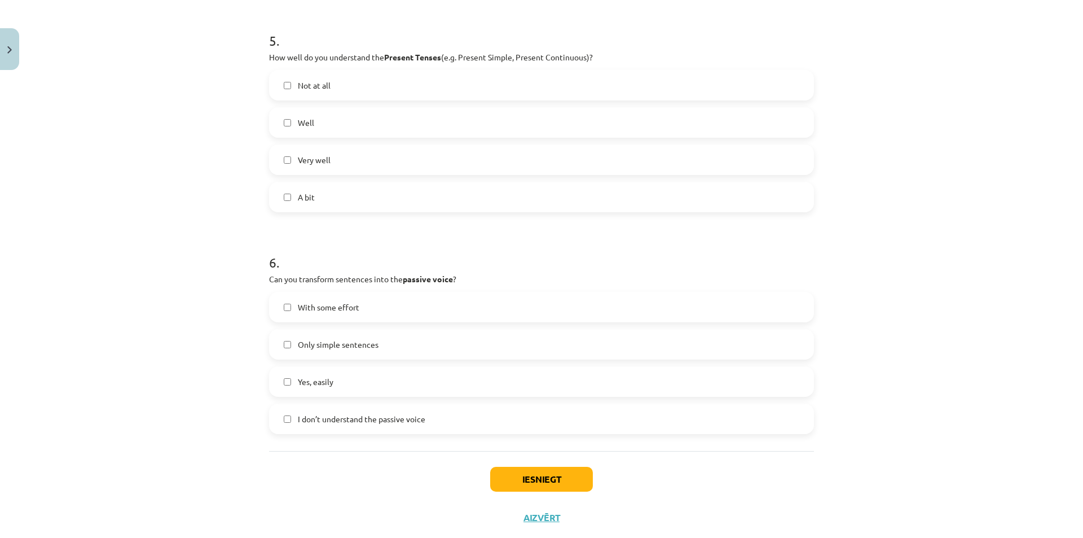
scroll to position [1062, 0]
click at [367, 347] on span "Only simple sentences" at bounding box center [338, 344] width 81 height 12
click at [550, 478] on button "Iesniegt" at bounding box center [541, 478] width 103 height 25
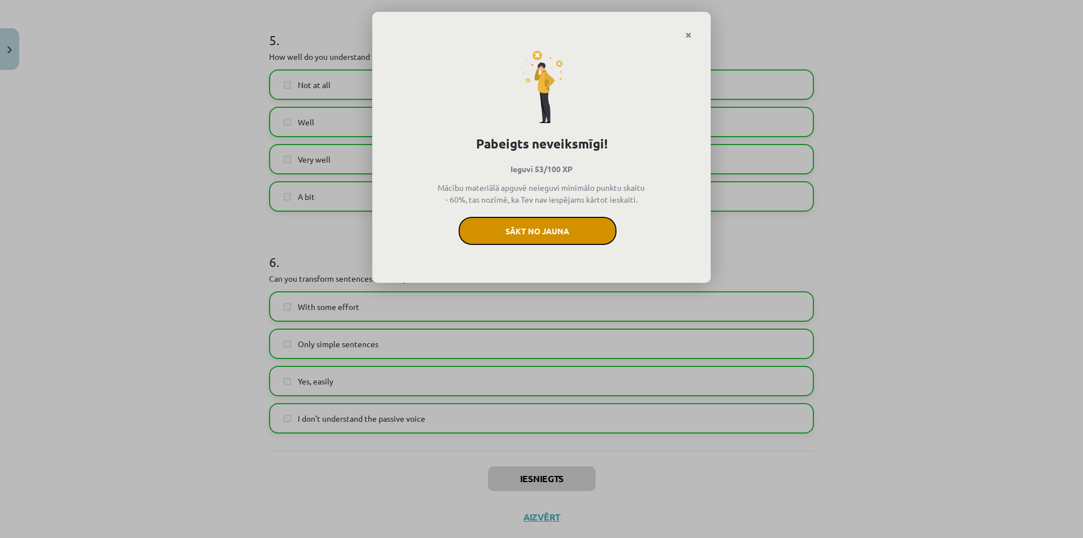
click at [554, 228] on button "Sākt no jauna" at bounding box center [538, 231] width 158 height 28
click at [502, 230] on button "Sākt no jauna" at bounding box center [538, 231] width 158 height 28
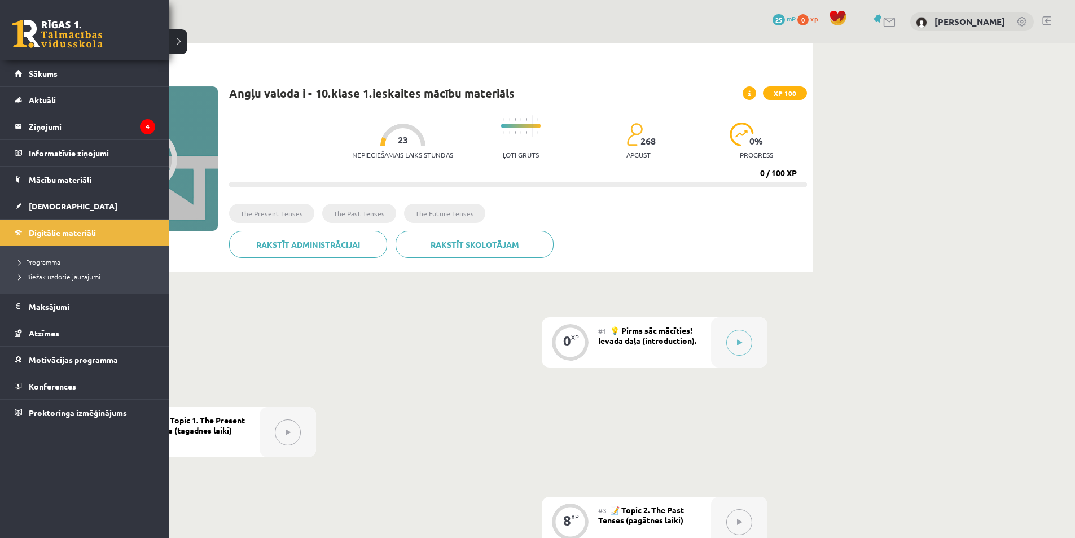
click at [99, 235] on link "Digitālie materiāli" at bounding box center [85, 232] width 140 height 26
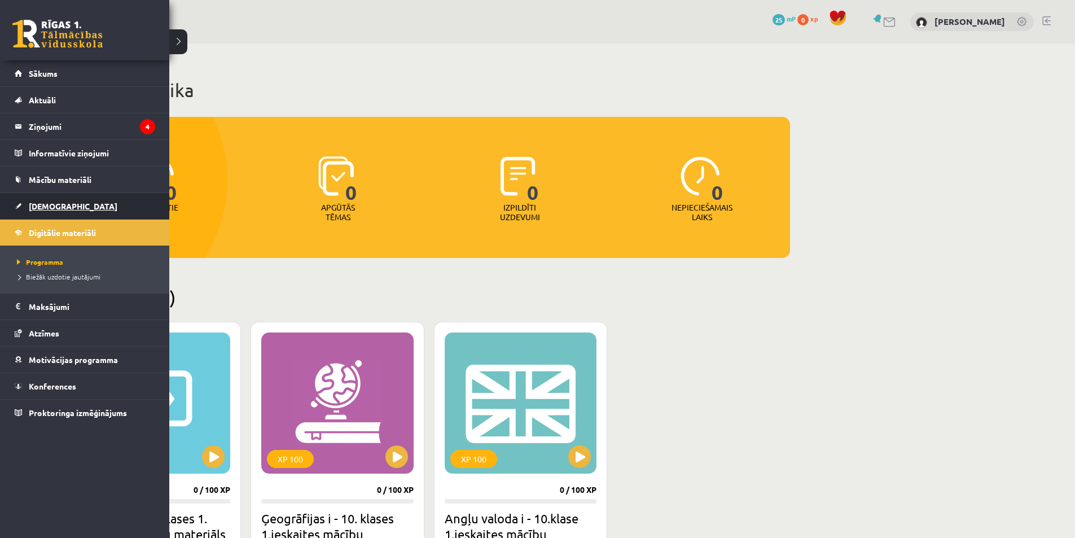
click at [61, 200] on link "[DEMOGRAPHIC_DATA]" at bounding box center [85, 206] width 140 height 26
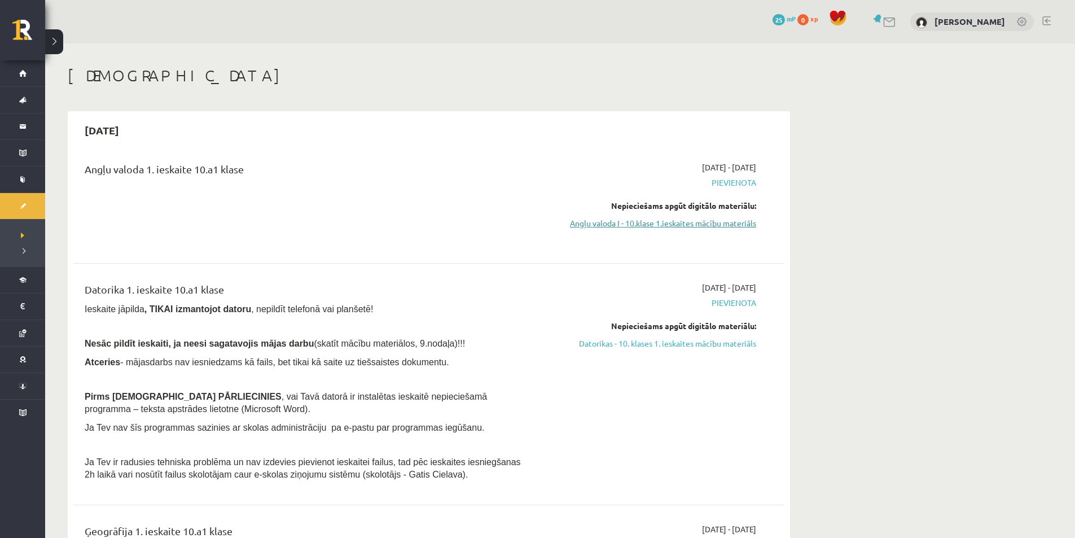
click at [673, 225] on link "Angļu valoda I - 10.klase 1.ieskaites mācību materiāls" at bounding box center [649, 223] width 213 height 12
click at [644, 217] on link "Angļu valoda I - 10.klase 1.ieskaites mācību materiāls" at bounding box center [649, 223] width 213 height 12
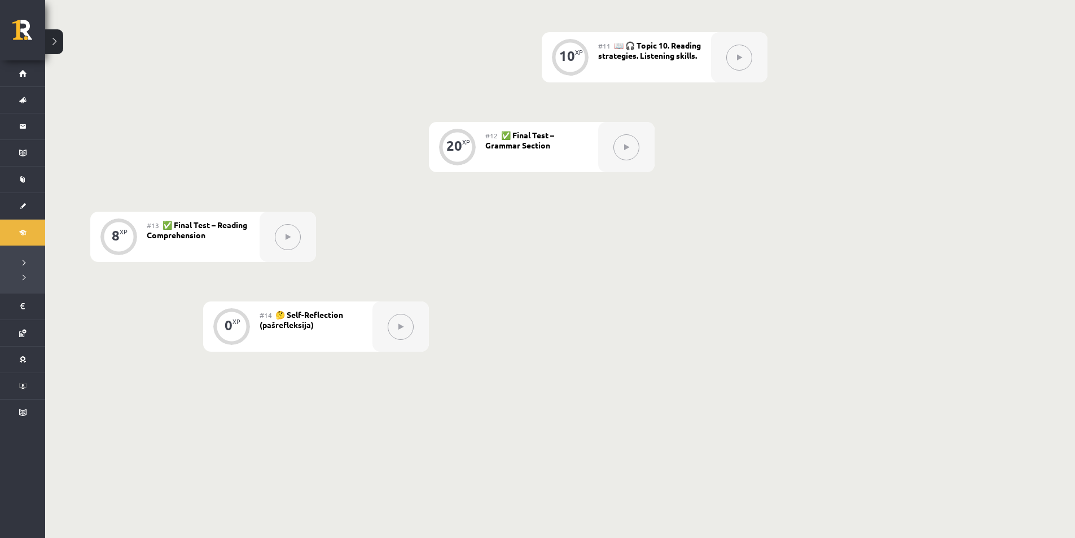
scroll to position [1183, 0]
